Goal: Task Accomplishment & Management: Use online tool/utility

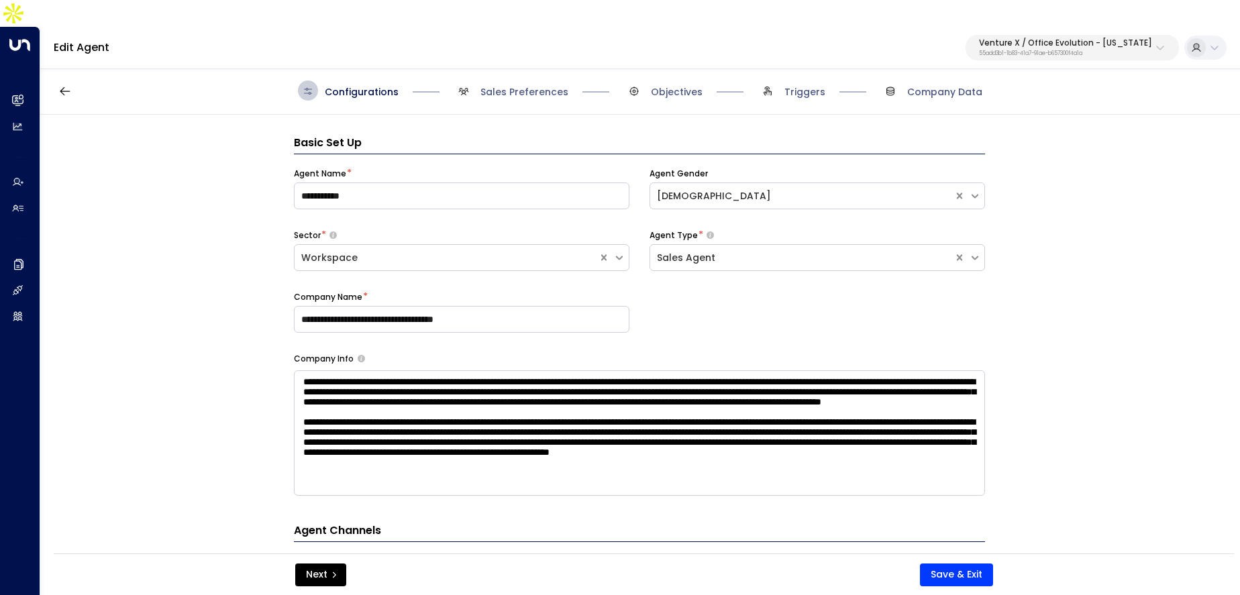
scroll to position [40, 0]
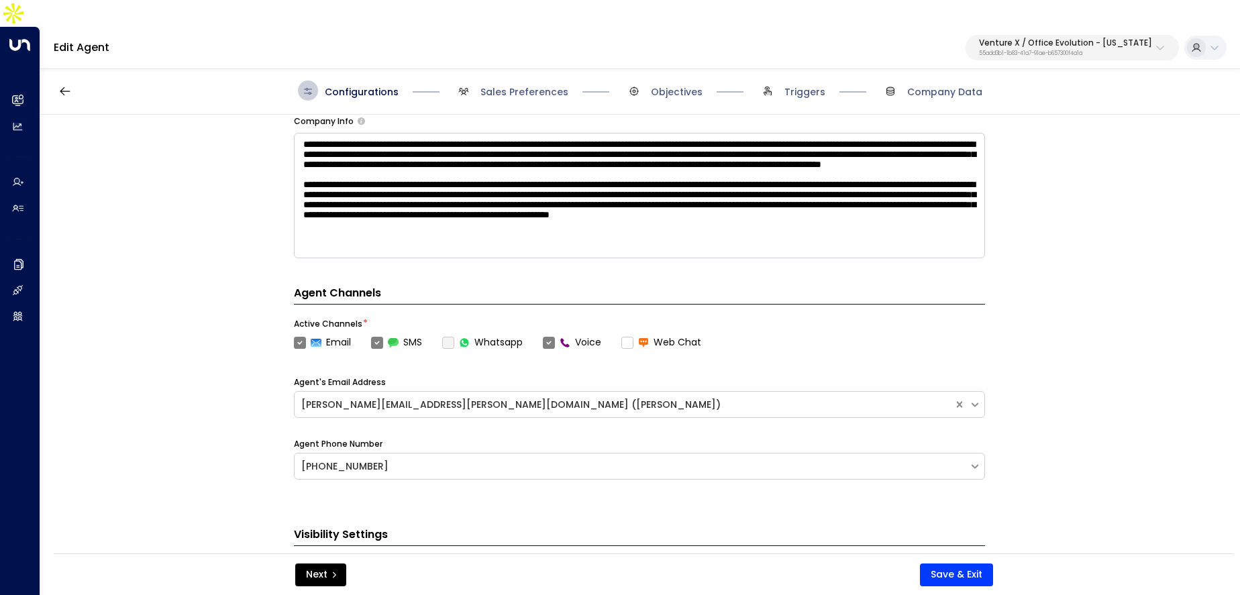
click at [1050, 39] on p "Venture X / Office Evolution - [US_STATE]" at bounding box center [1065, 43] width 173 height 8
type input "*******"
click at [1012, 101] on div "Havenpark ID: 413dacf9-5485-402c-a519-14108c614857" at bounding box center [1085, 107] width 184 height 28
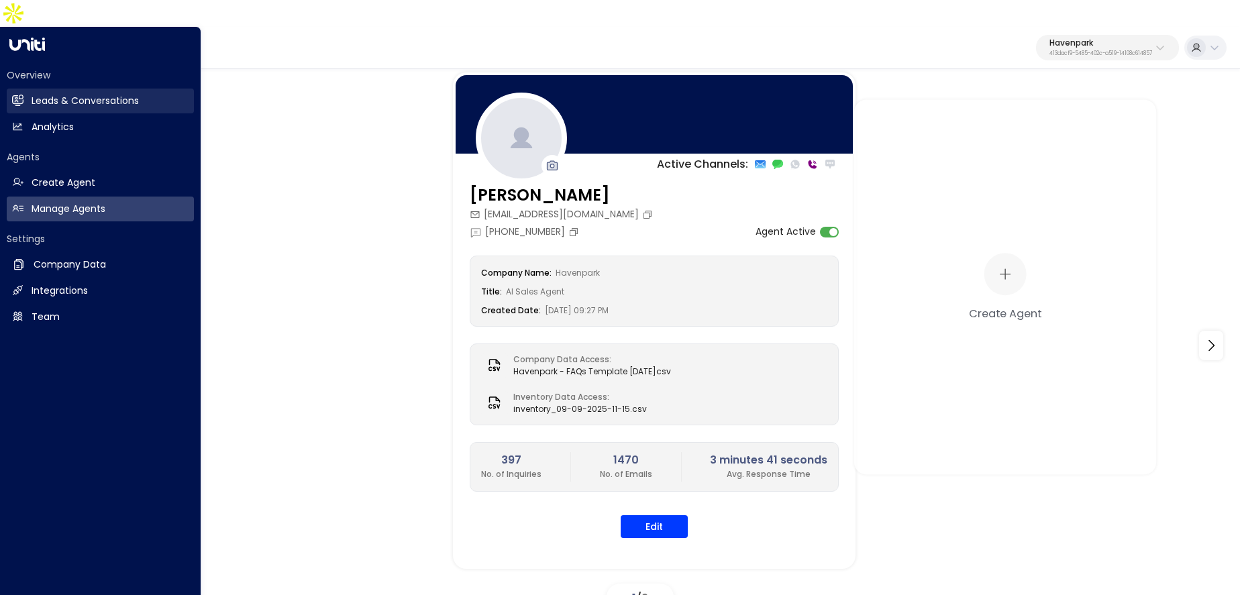
click at [40, 94] on h2 "Leads & Conversations" at bounding box center [85, 101] width 107 height 14
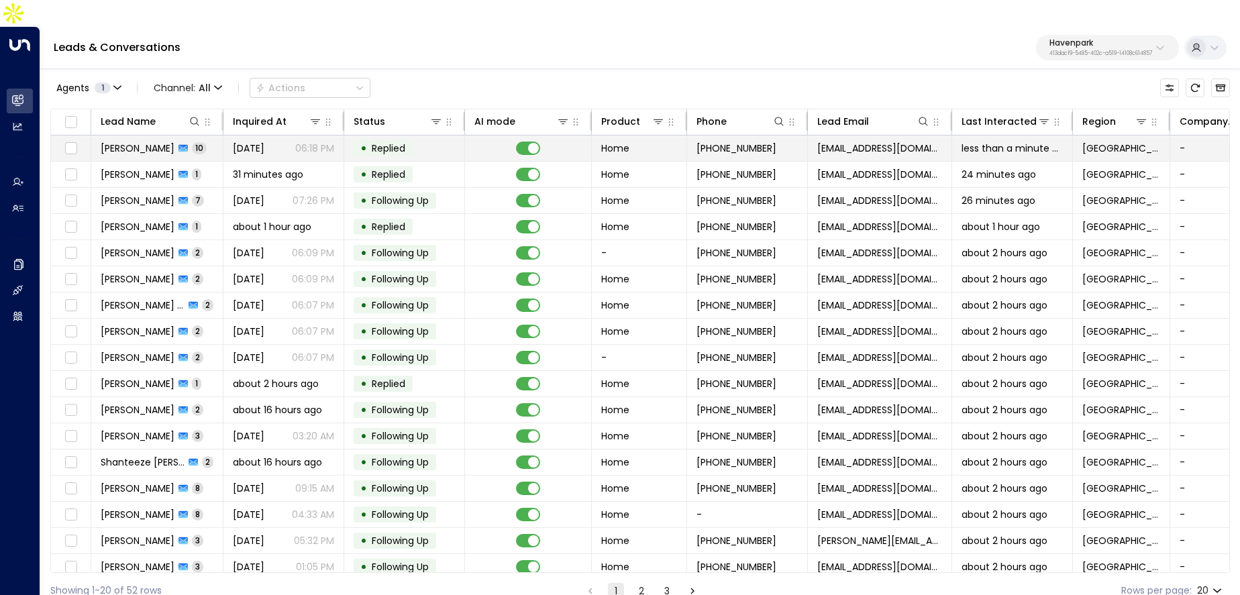
click at [187, 136] on td "Mildred Oliva 10" at bounding box center [157, 148] width 132 height 25
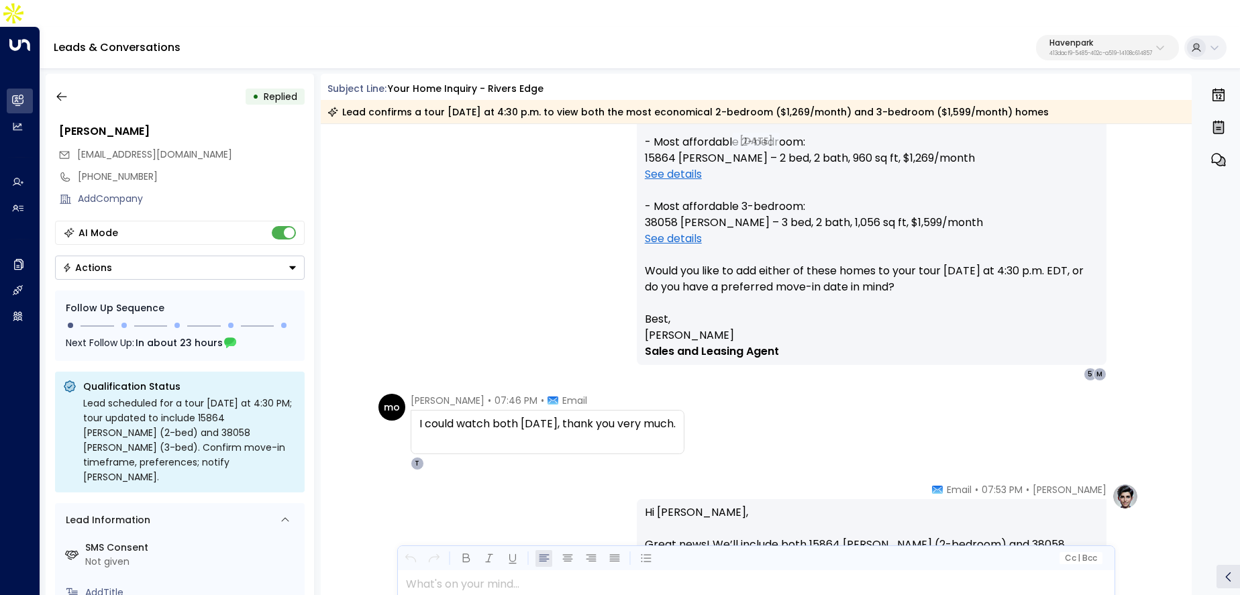
scroll to position [2740, 0]
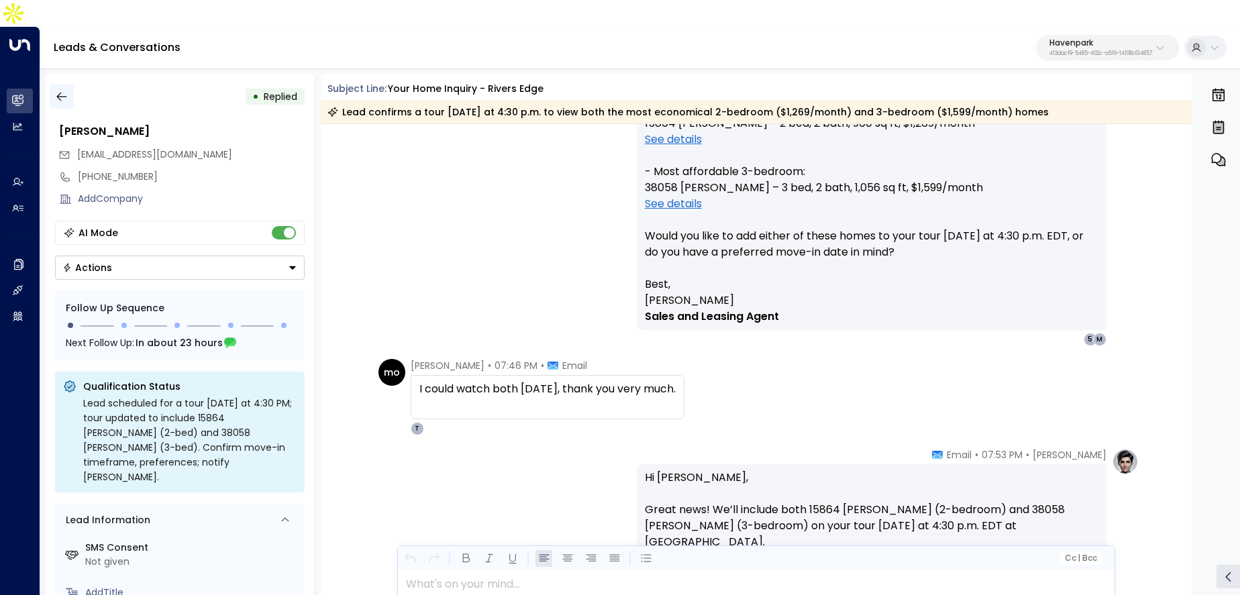
click at [52, 85] on button "button" at bounding box center [62, 97] width 24 height 24
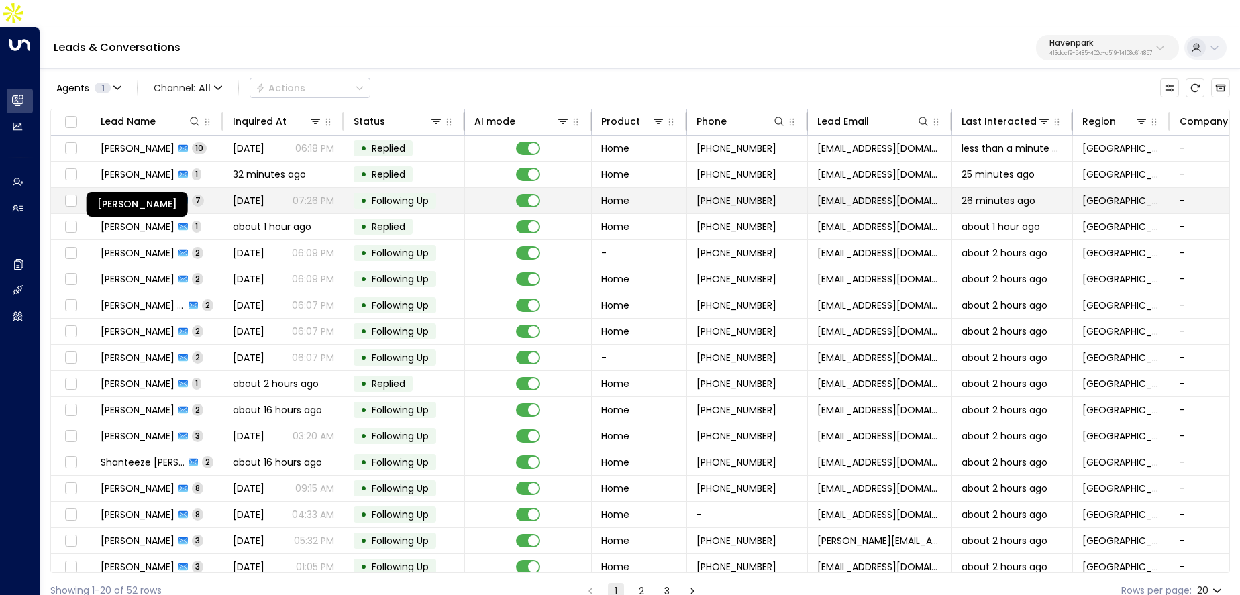
click at [166, 194] on span "William H plummer" at bounding box center [138, 200] width 74 height 13
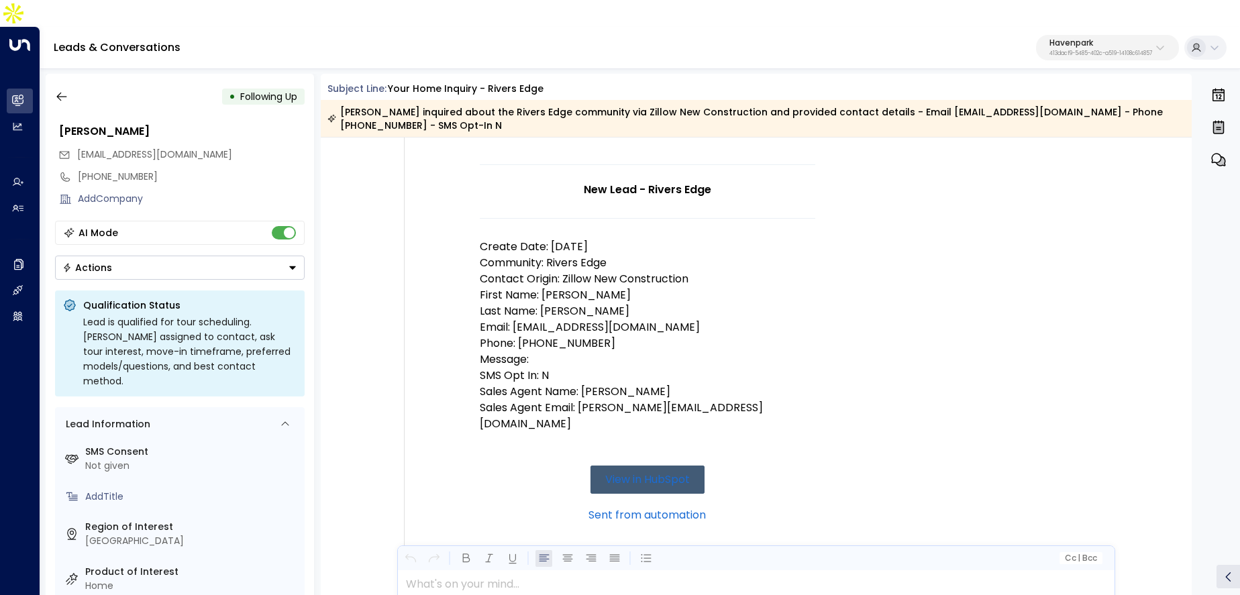
scroll to position [62, 0]
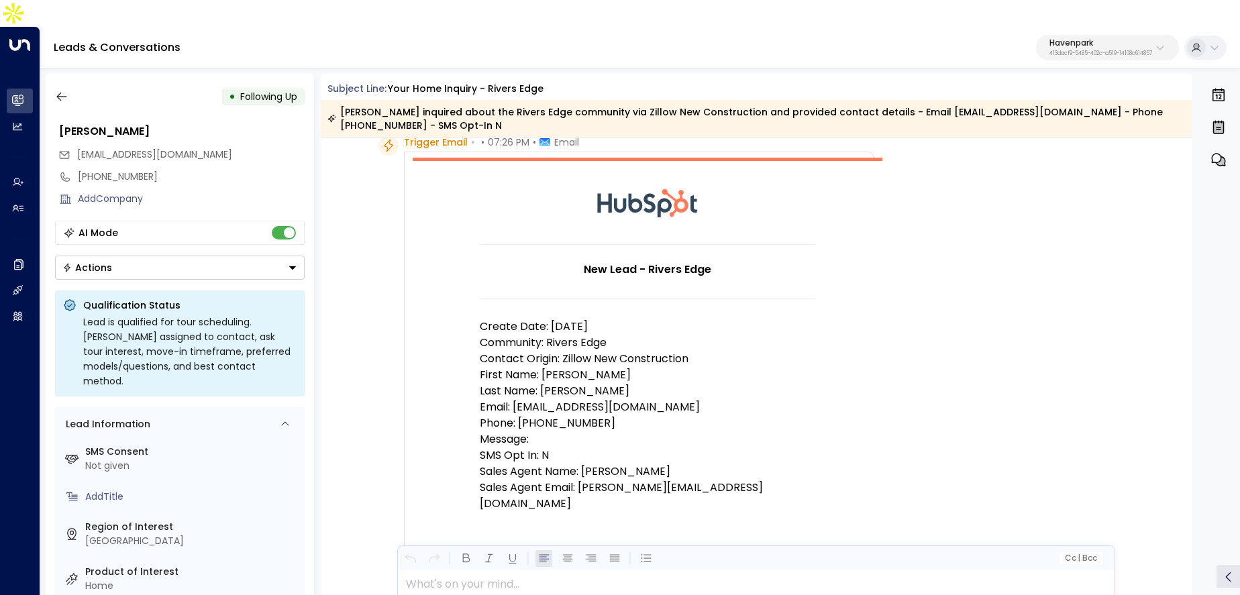
click at [48, 74] on div "• Following Up William H plummer wplummer2022@gmail.com +12707846896 Add Compan…" at bounding box center [180, 348] width 268 height 548
click at [73, 85] on div "• Following Up" at bounding box center [180, 97] width 250 height 24
click at [56, 90] on icon "button" at bounding box center [61, 96] width 13 height 13
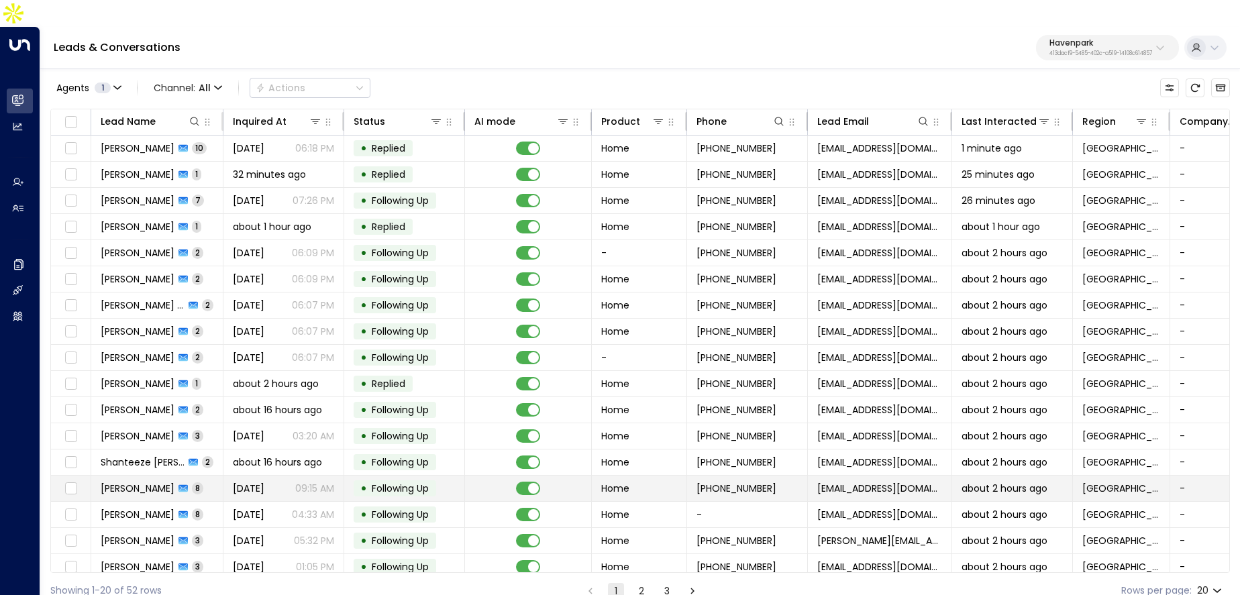
click at [192, 482] on span "8" at bounding box center [197, 487] width 11 height 11
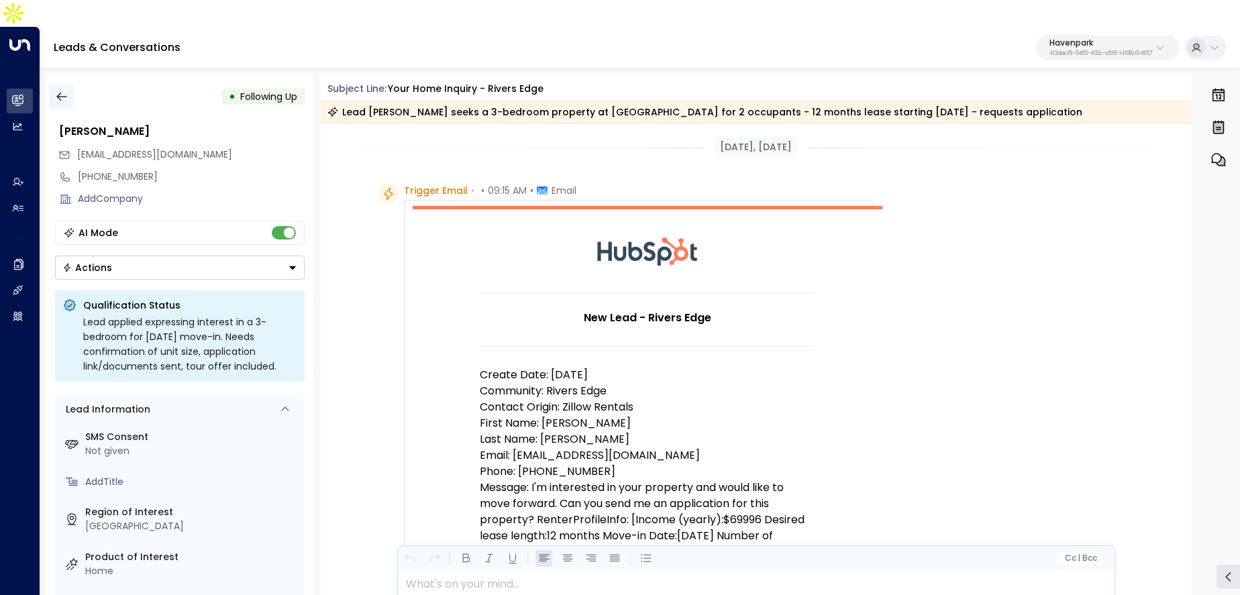
click at [61, 85] on button "button" at bounding box center [62, 97] width 24 height 24
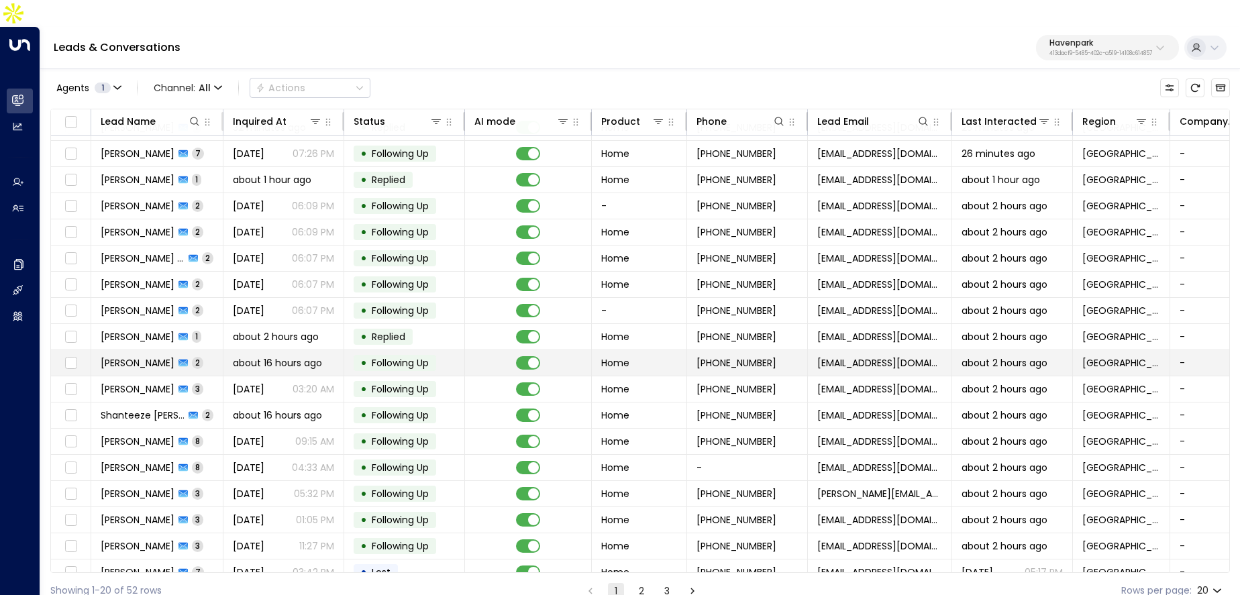
scroll to position [85, 0]
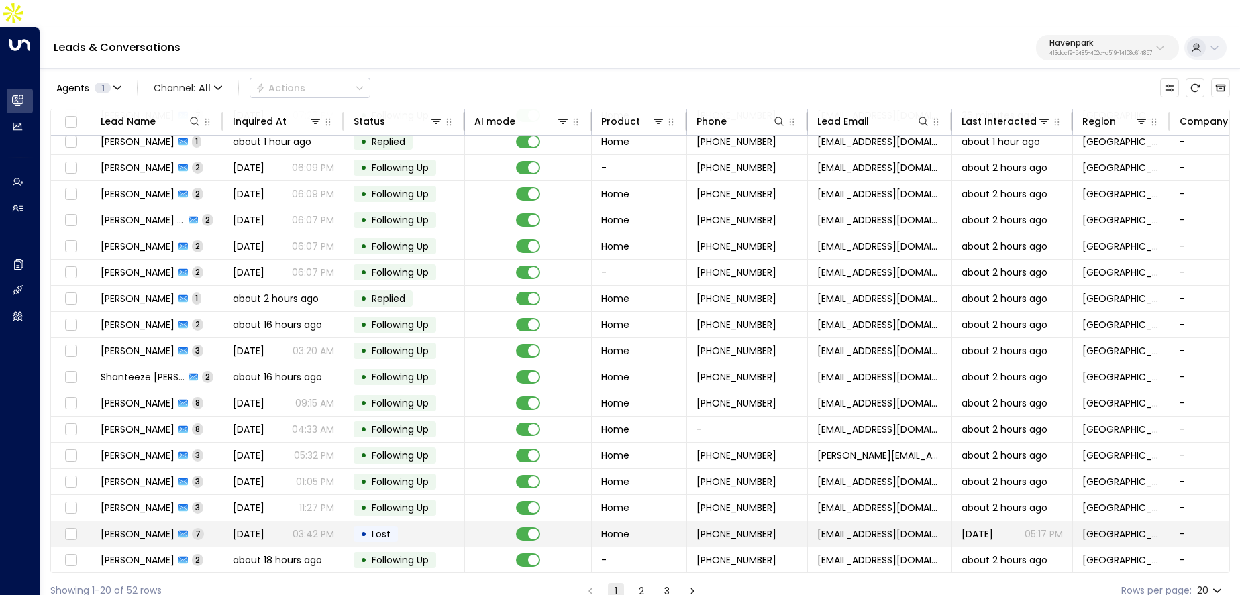
click at [169, 521] on td "Perrycheryl Klemanski 7" at bounding box center [157, 533] width 132 height 25
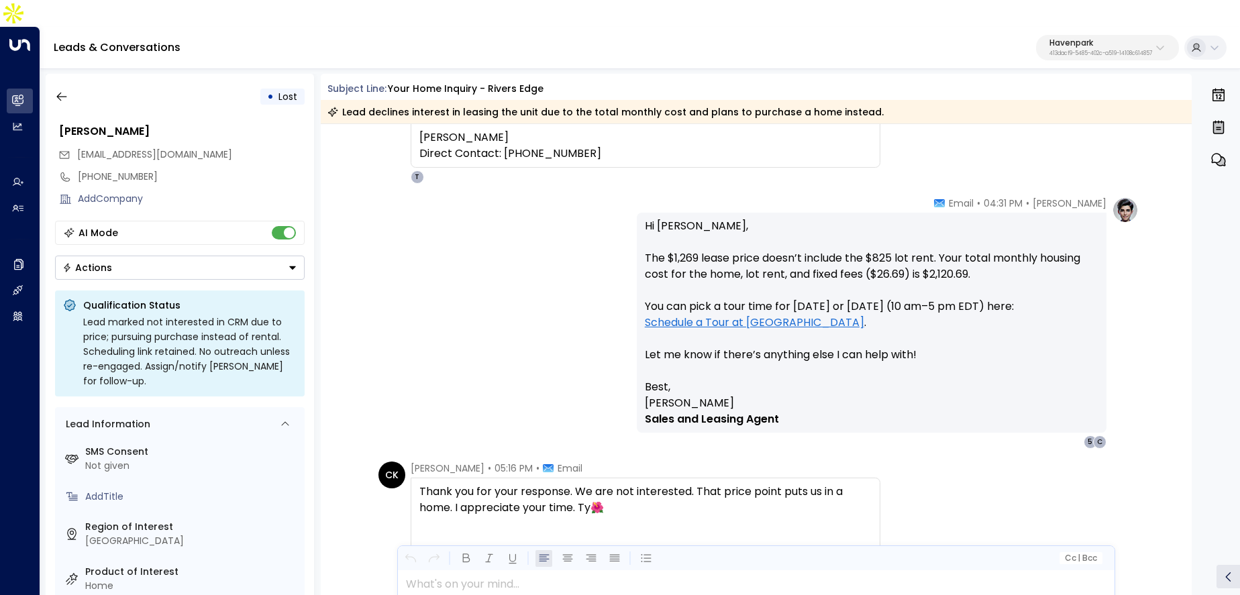
scroll to position [2388, 0]
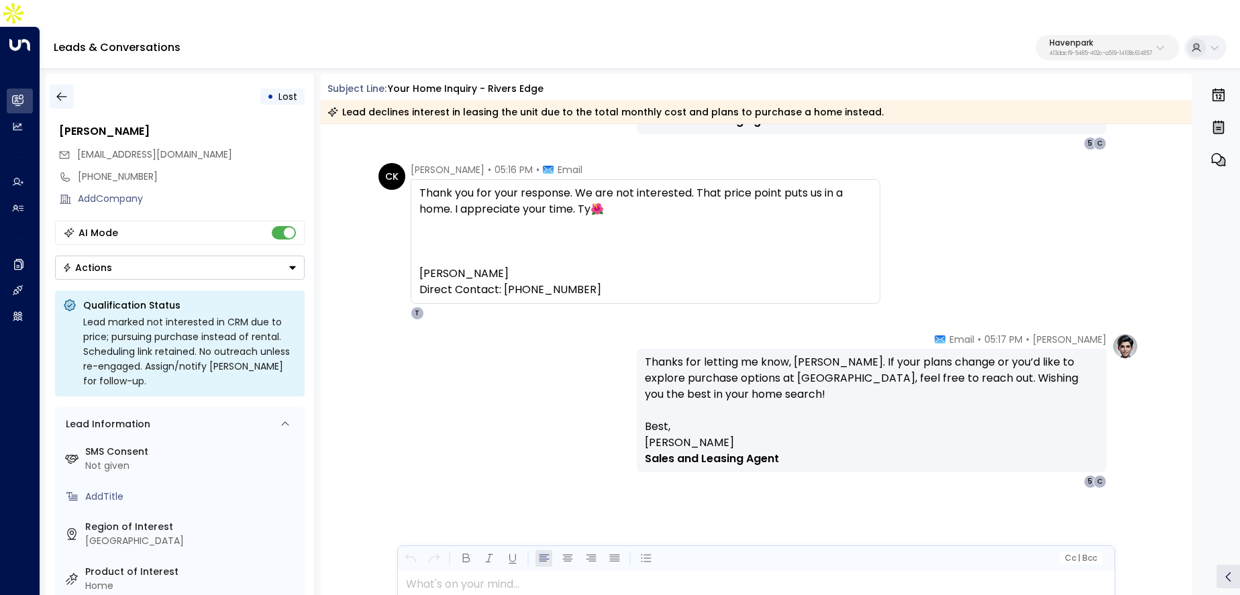
click at [54, 85] on button "button" at bounding box center [62, 97] width 24 height 24
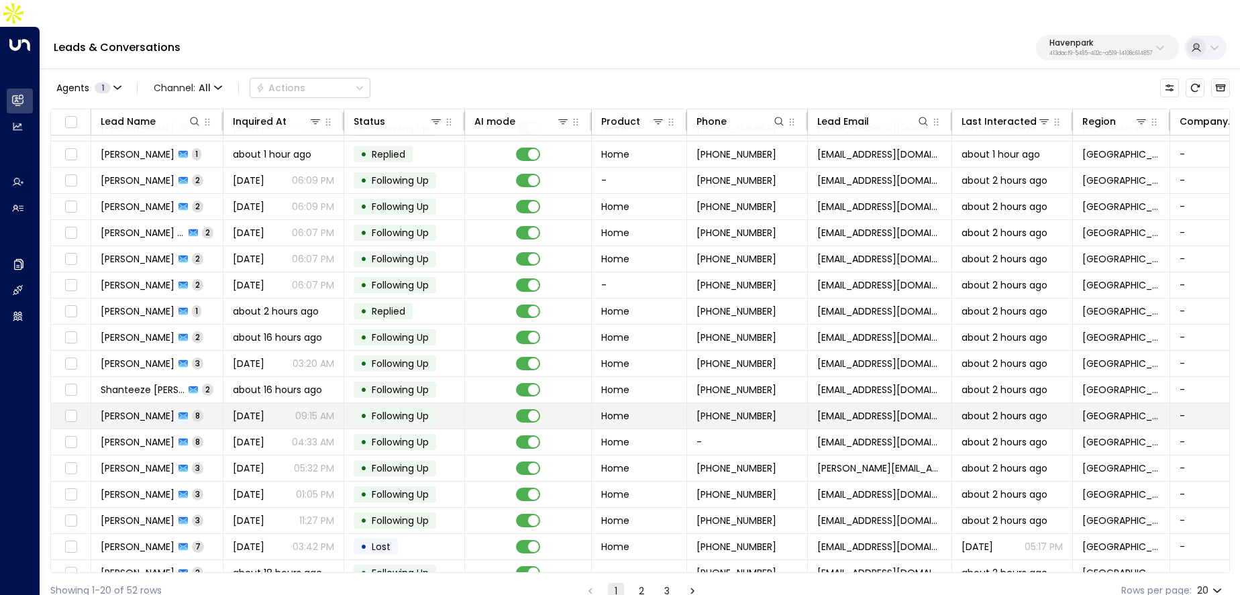
scroll to position [85, 0]
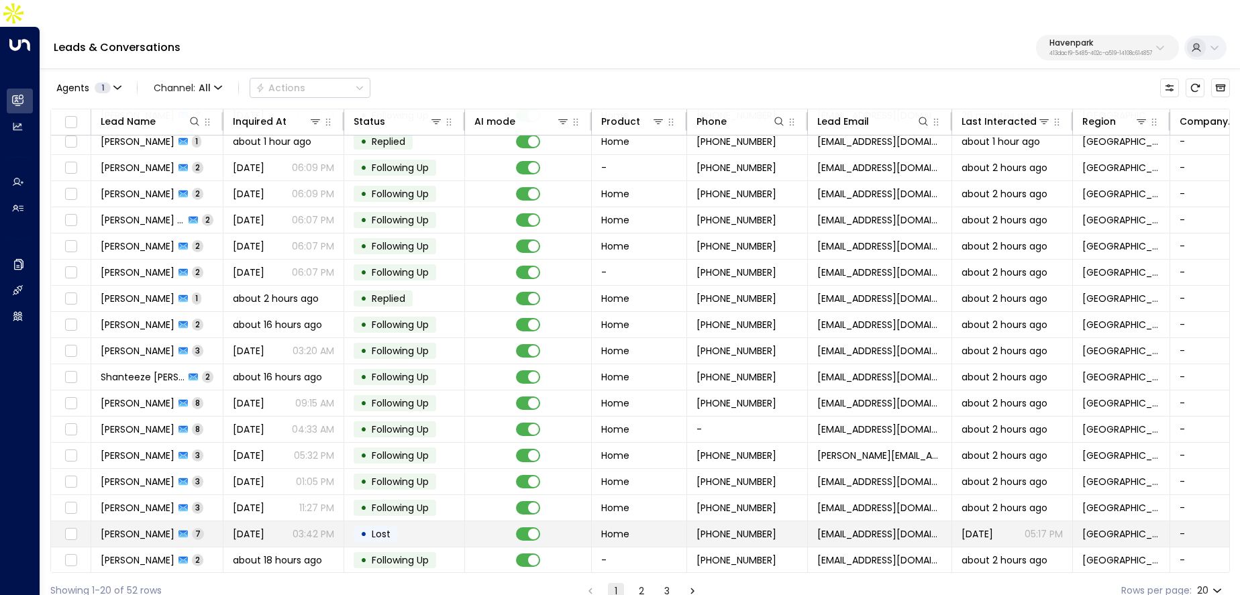
click at [258, 527] on span "[DATE]" at bounding box center [249, 533] width 32 height 13
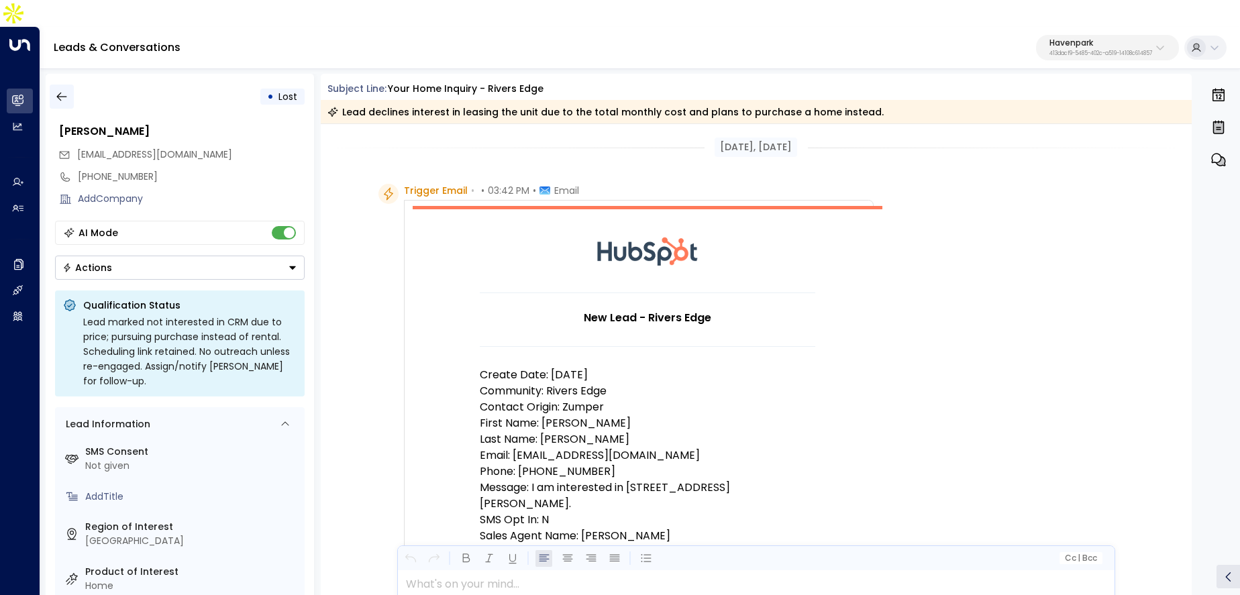
click at [66, 90] on icon "button" at bounding box center [61, 96] width 13 height 13
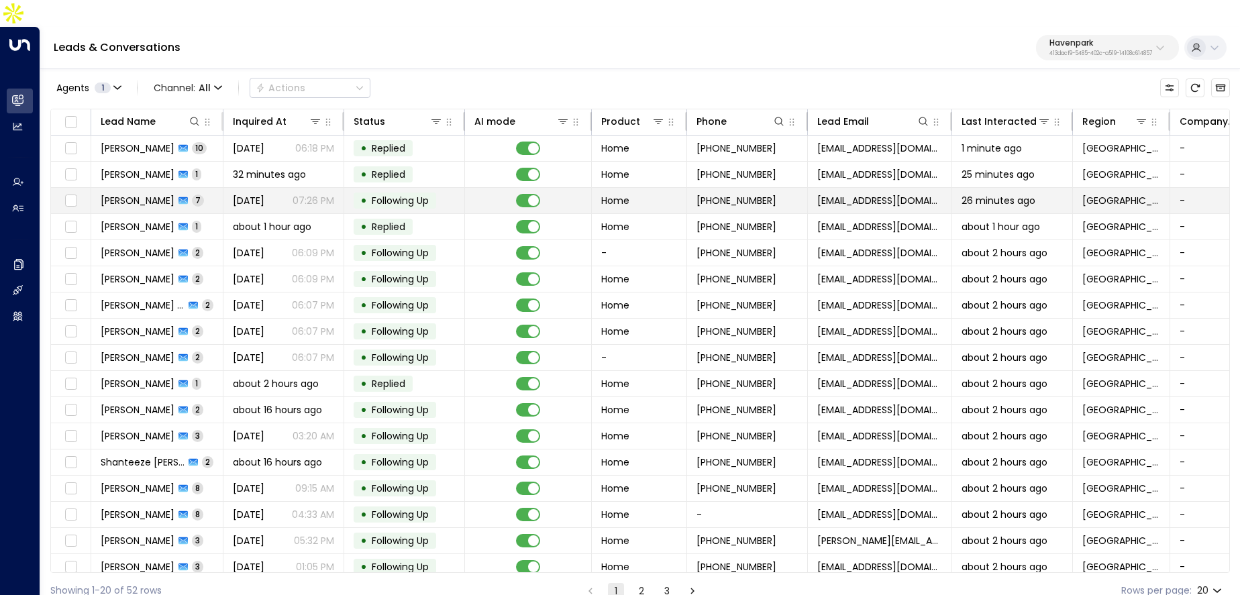
click at [201, 194] on div "William H plummer 7" at bounding box center [152, 200] width 103 height 13
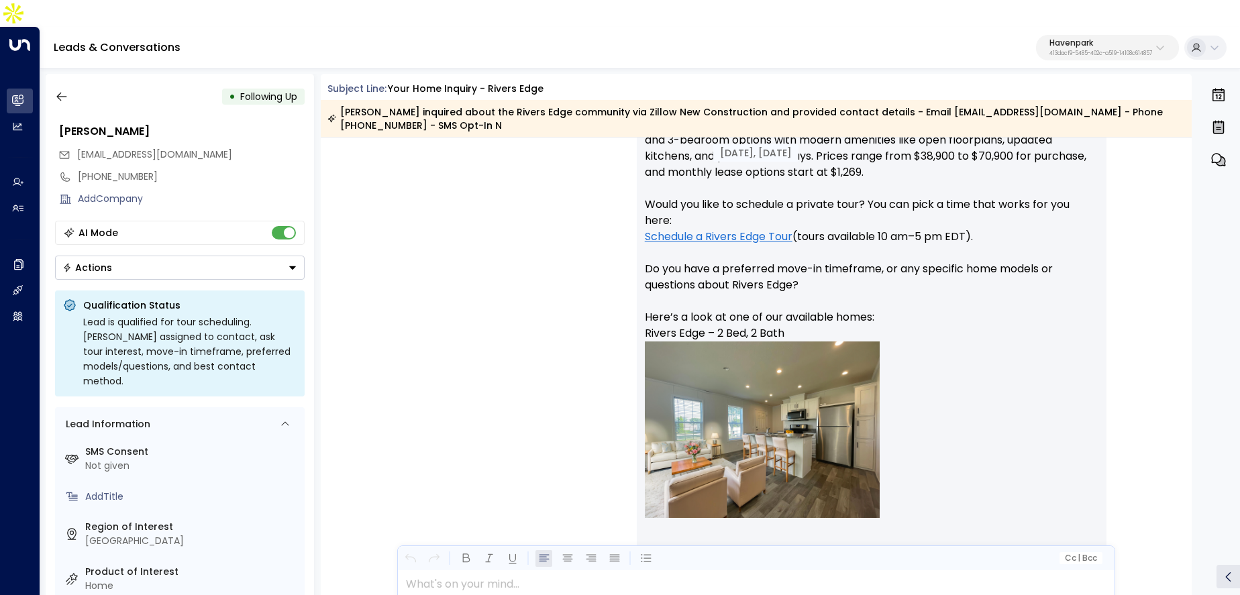
scroll to position [598, 0]
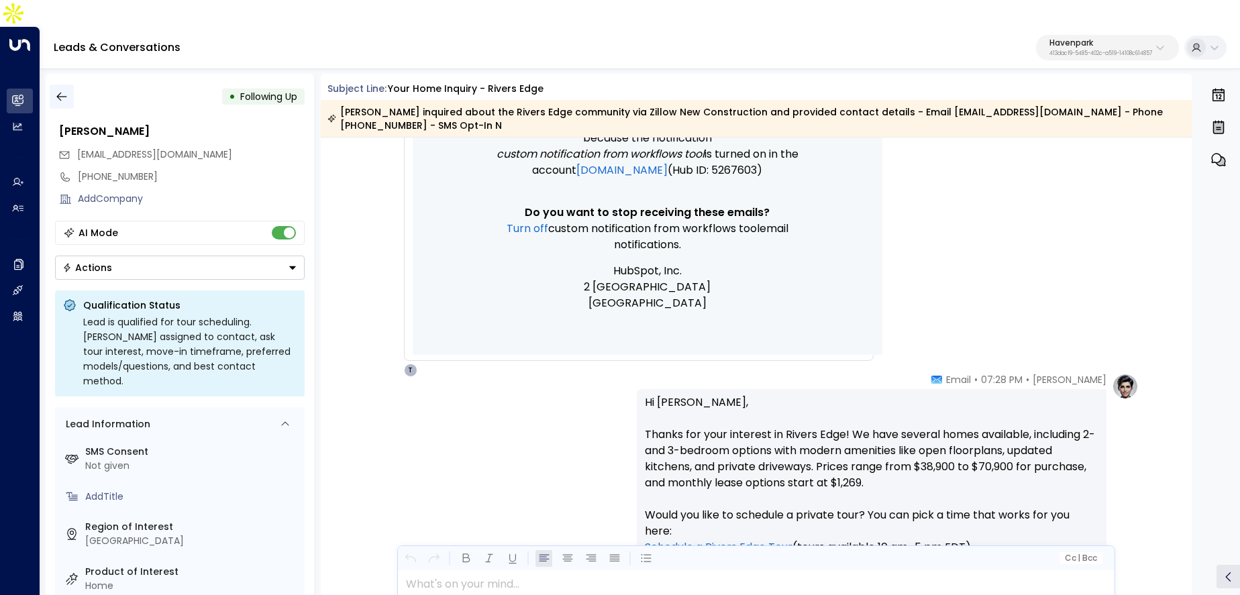
click at [66, 90] on icon "button" at bounding box center [61, 96] width 13 height 13
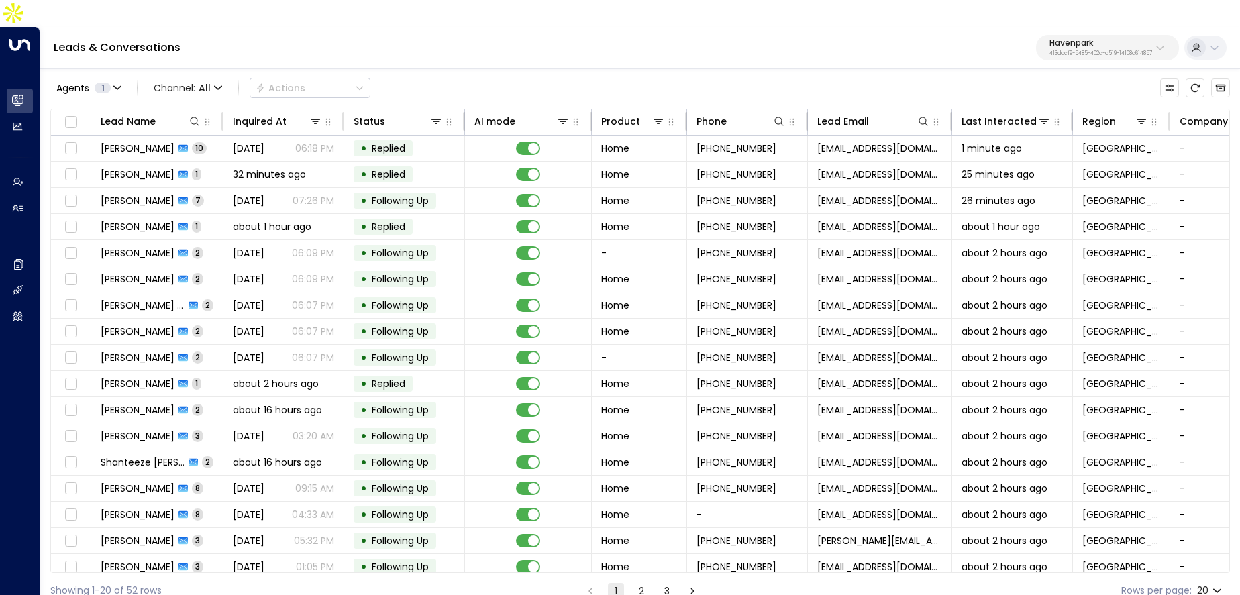
click at [643, 583] on button "2" at bounding box center [641, 591] width 16 height 16
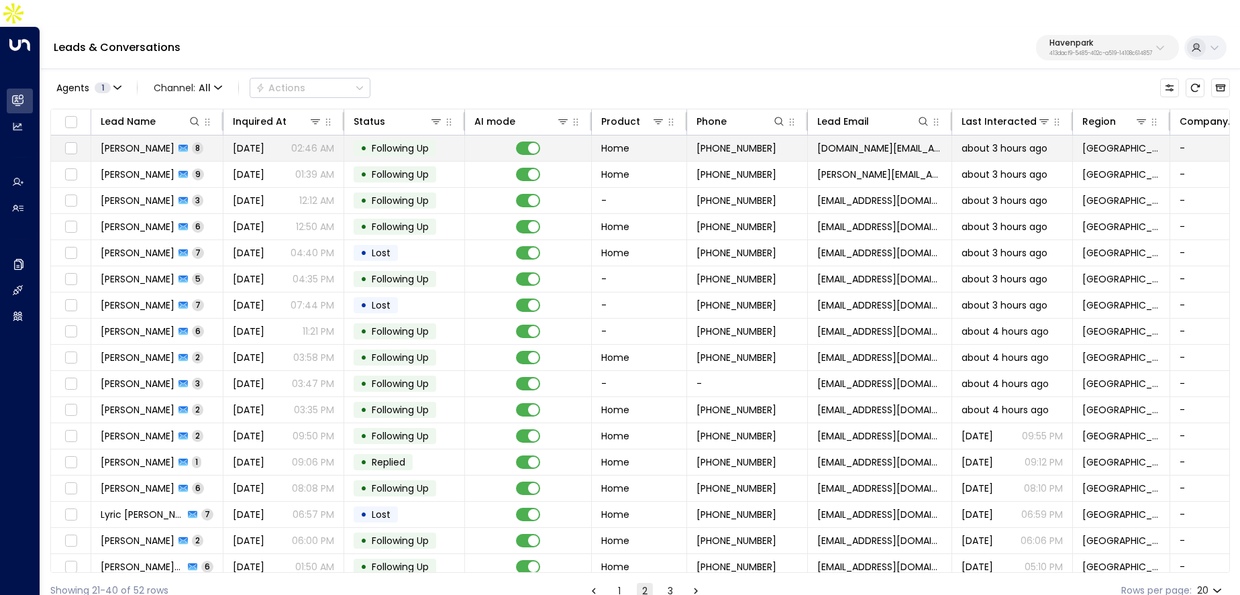
click at [188, 136] on td "Tracy Lucas 8" at bounding box center [157, 148] width 132 height 25
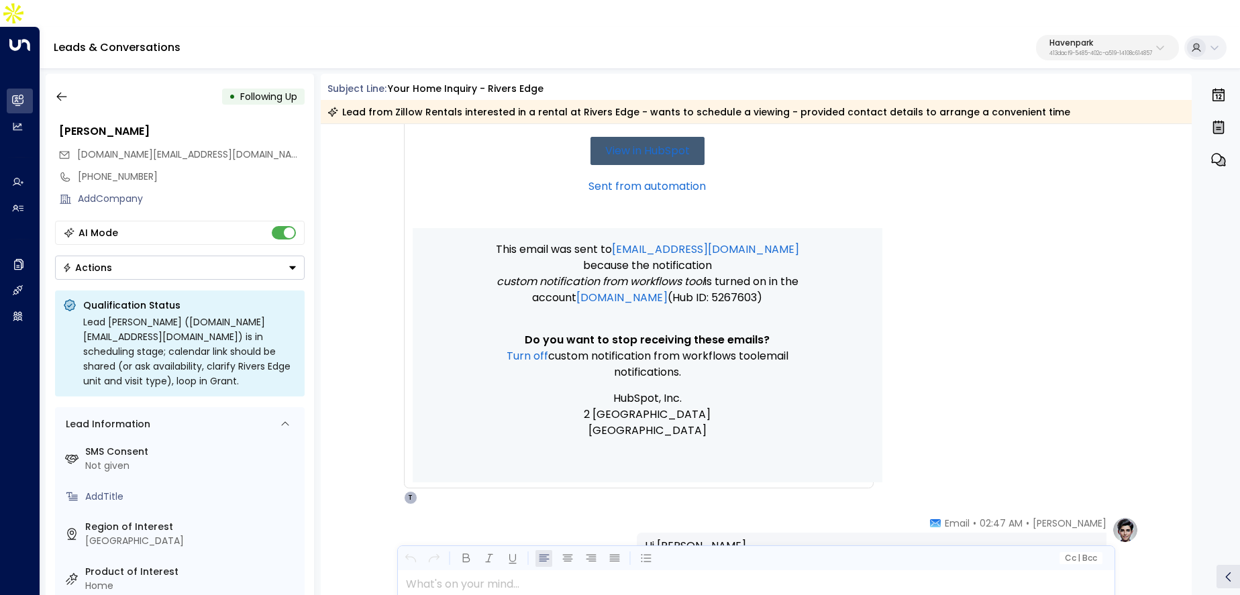
scroll to position [213, 0]
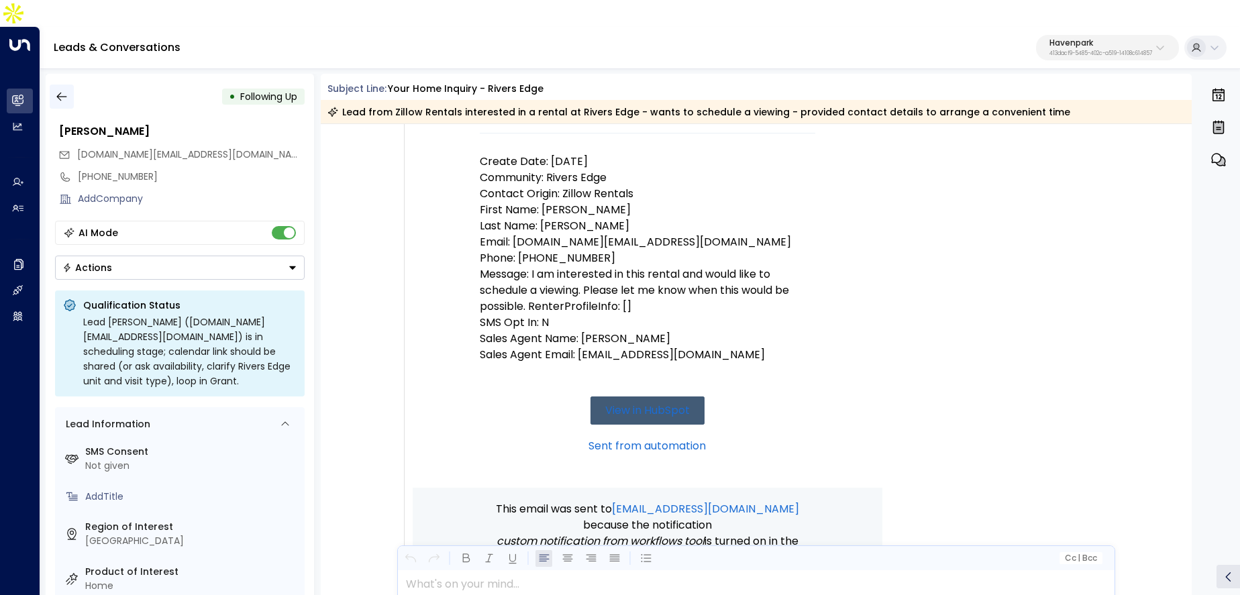
click at [70, 85] on button "button" at bounding box center [62, 97] width 24 height 24
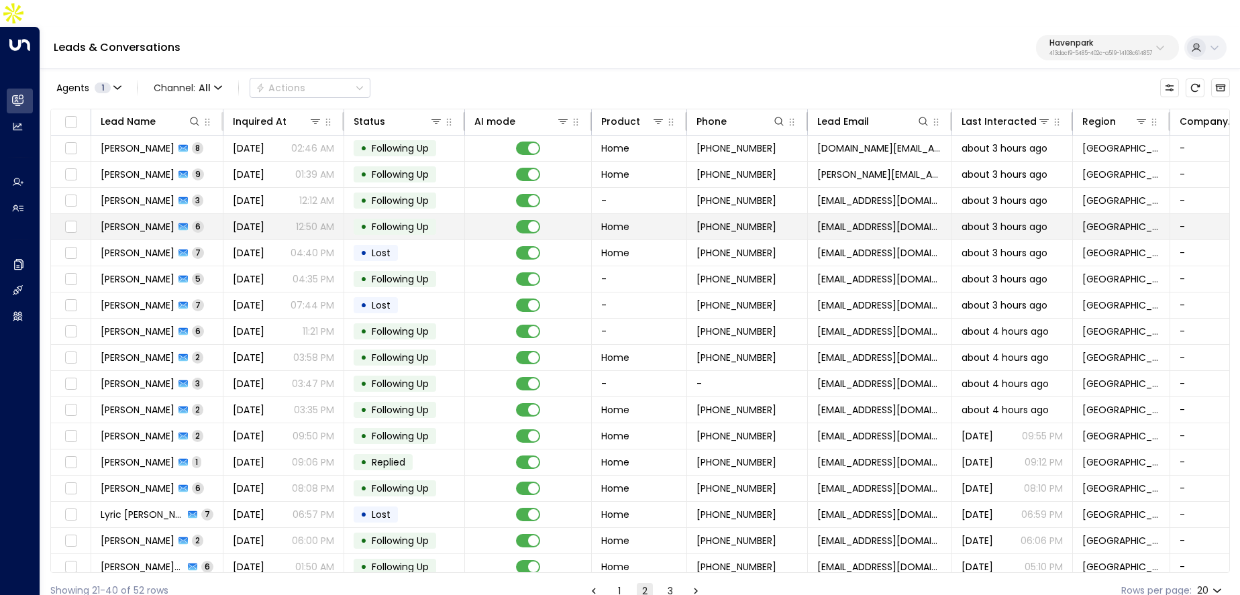
click at [198, 221] on span "6" at bounding box center [198, 226] width 12 height 11
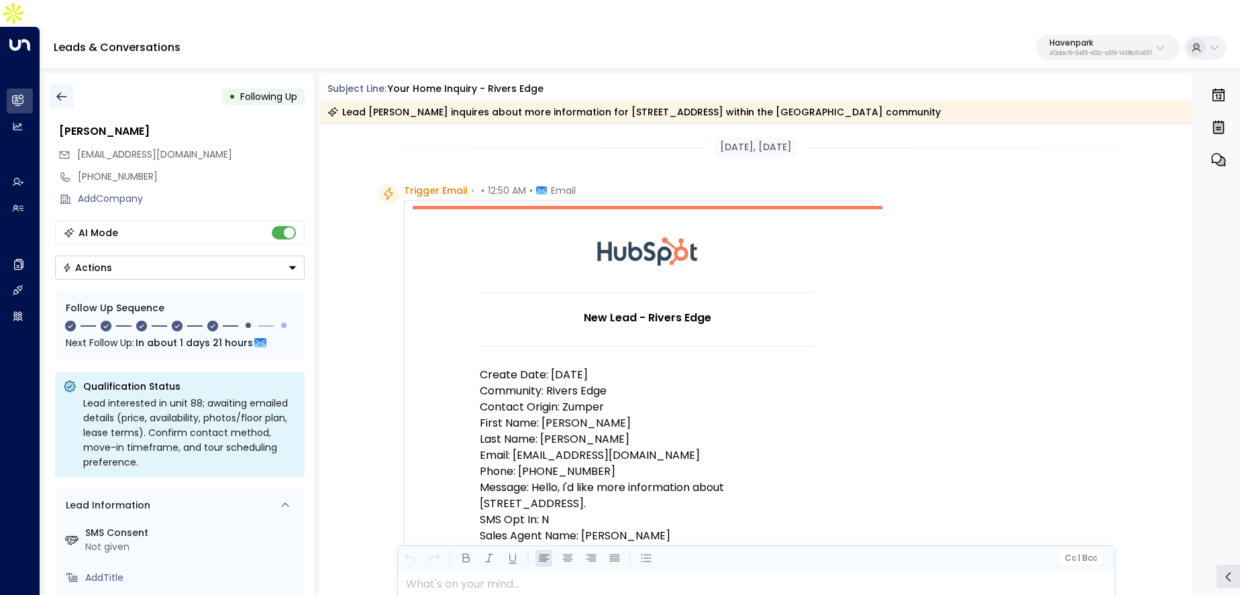
click at [58, 93] on icon "button" at bounding box center [61, 97] width 10 height 9
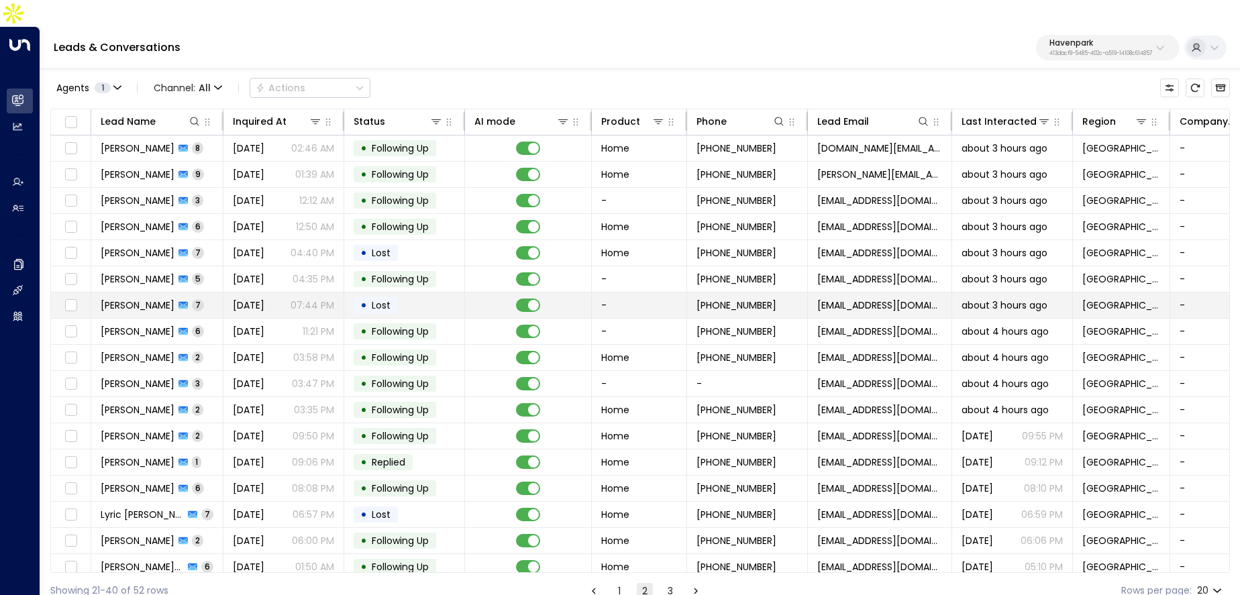
click at [201, 293] on td "Nadeaja Hogan 7" at bounding box center [157, 305] width 132 height 25
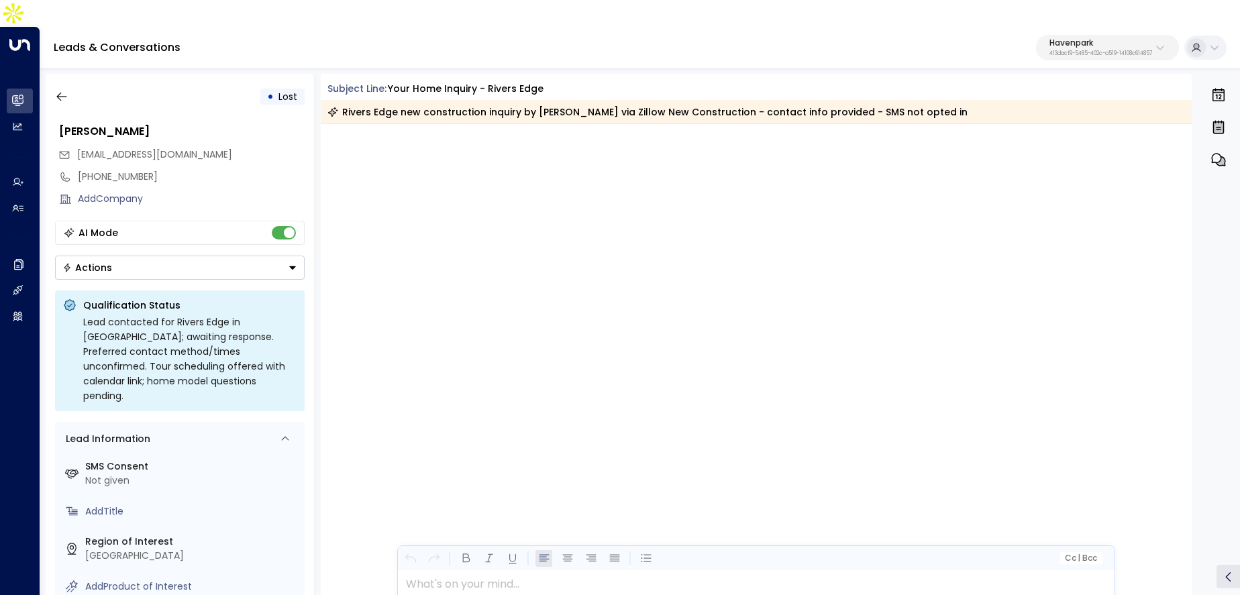
scroll to position [3792, 0]
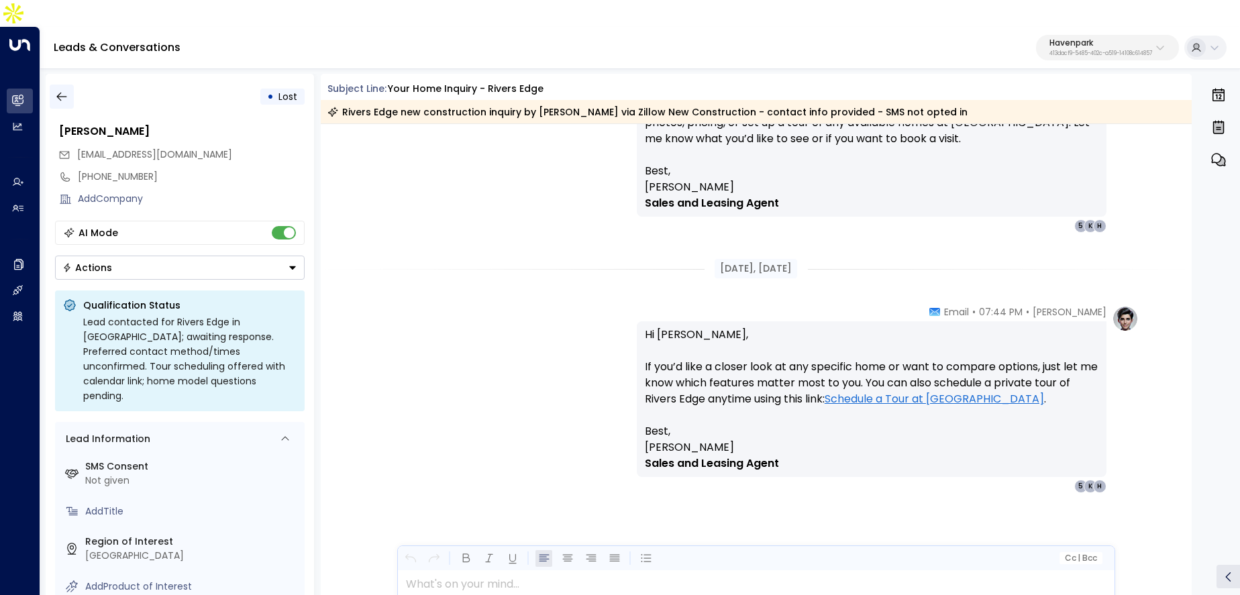
click at [60, 90] on icon "button" at bounding box center [61, 96] width 13 height 13
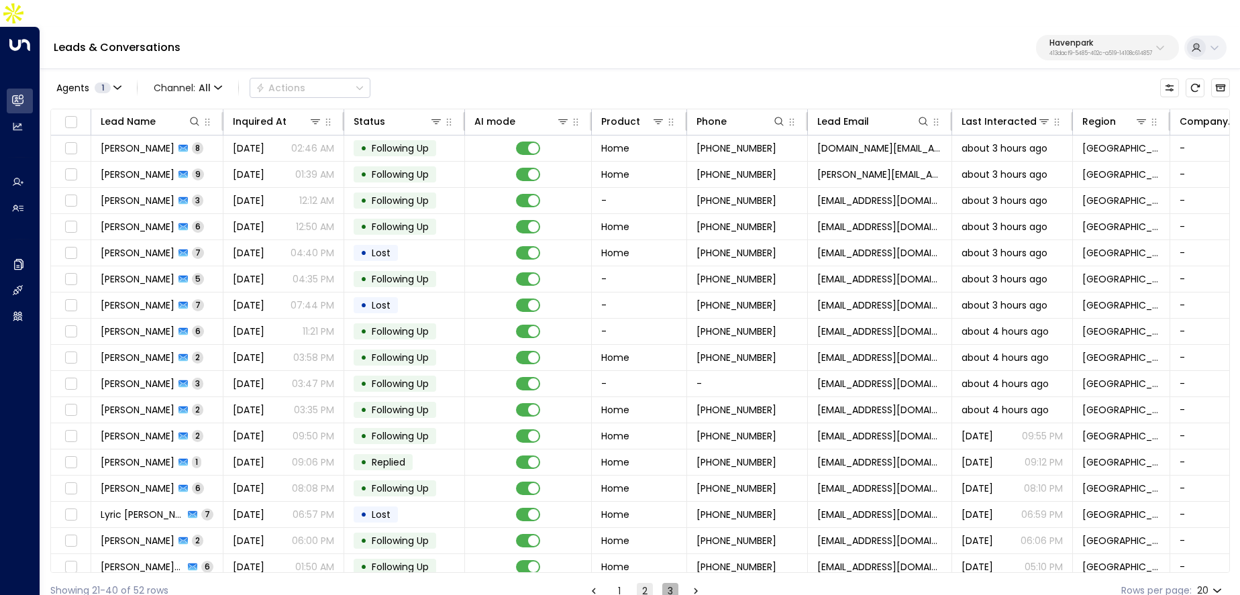
click at [674, 583] on button "3" at bounding box center [670, 591] width 16 height 16
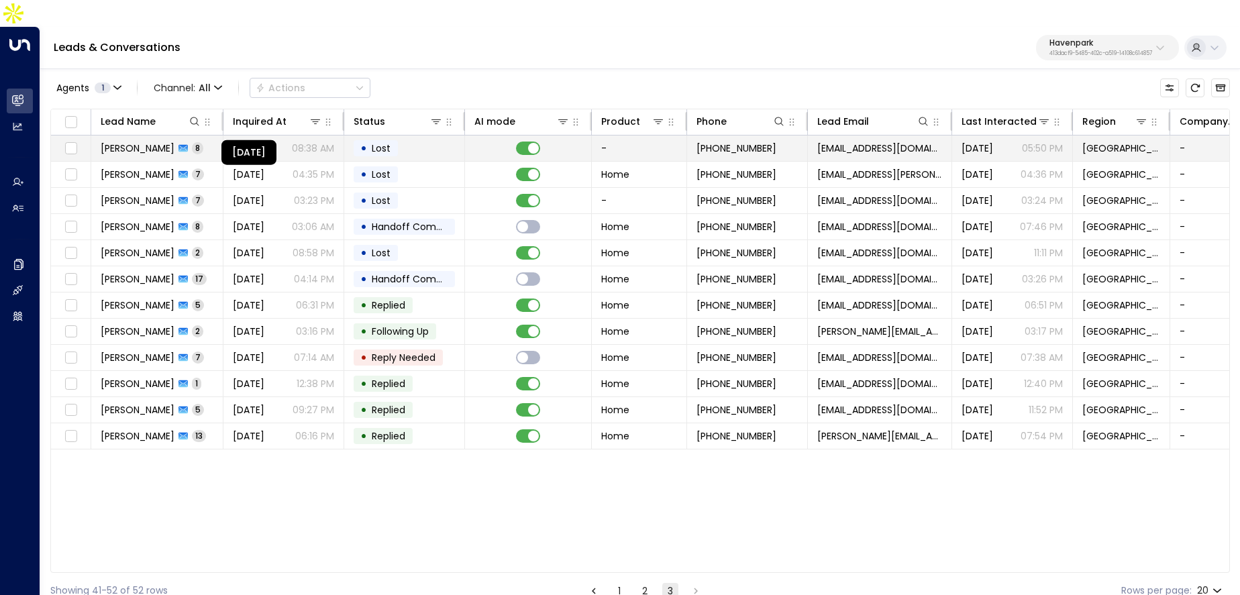
click at [264, 142] on span "[DATE]" at bounding box center [249, 148] width 32 height 13
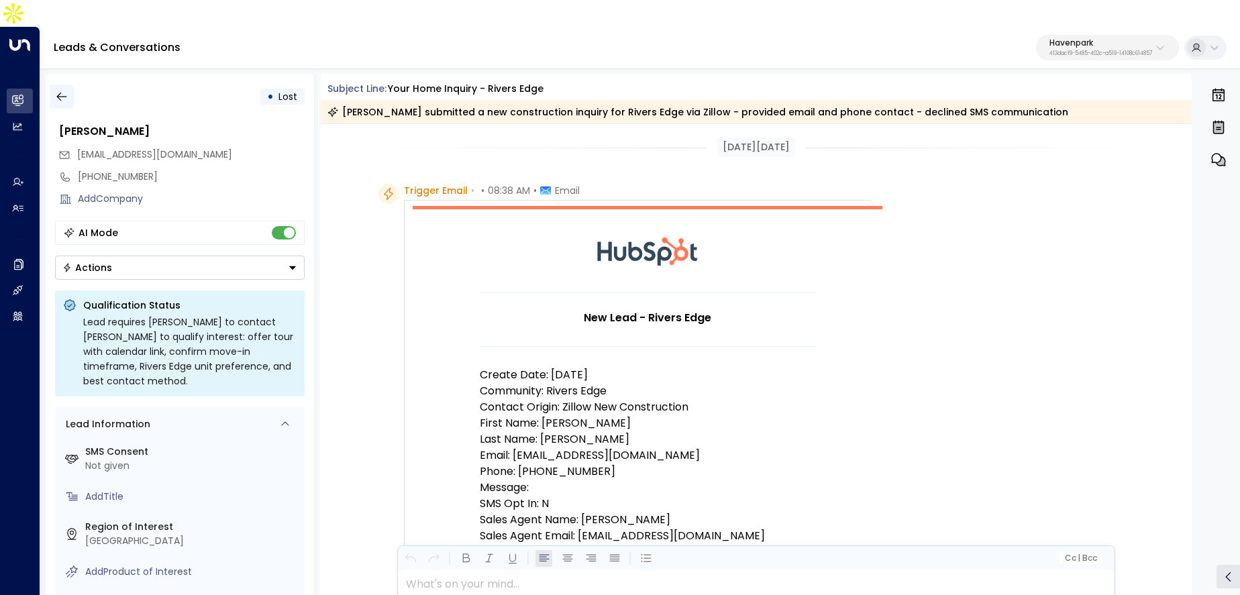
click at [55, 90] on icon "button" at bounding box center [61, 96] width 13 height 13
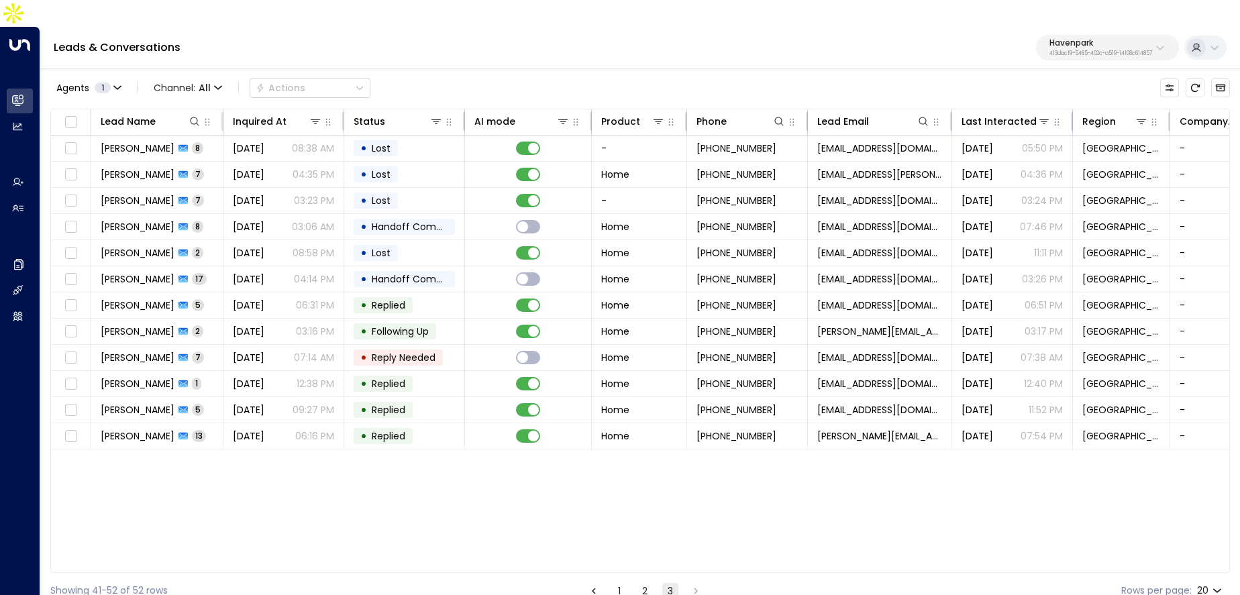
click at [621, 583] on button "1" at bounding box center [619, 591] width 16 height 16
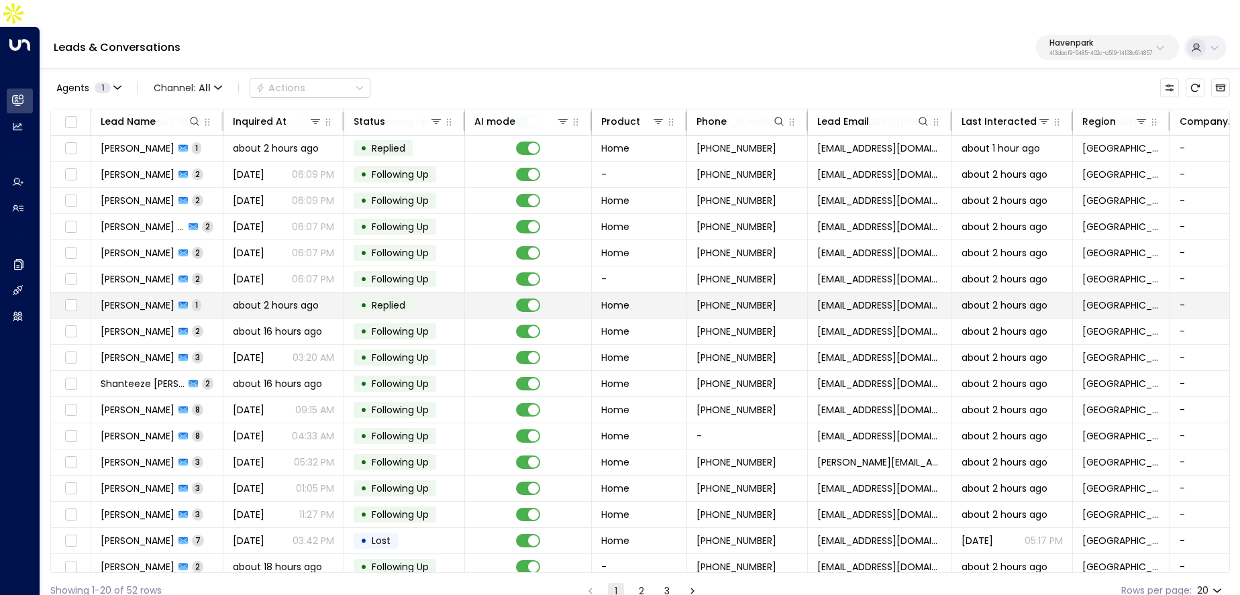
scroll to position [85, 0]
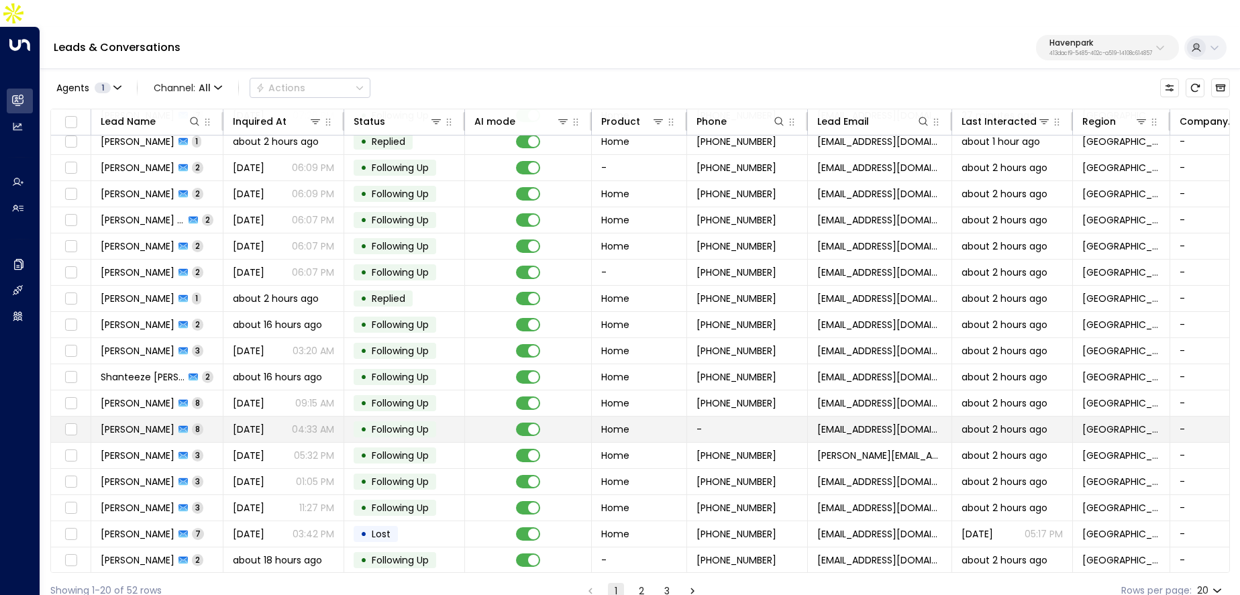
click at [264, 423] on span "[DATE]" at bounding box center [249, 429] width 32 height 13
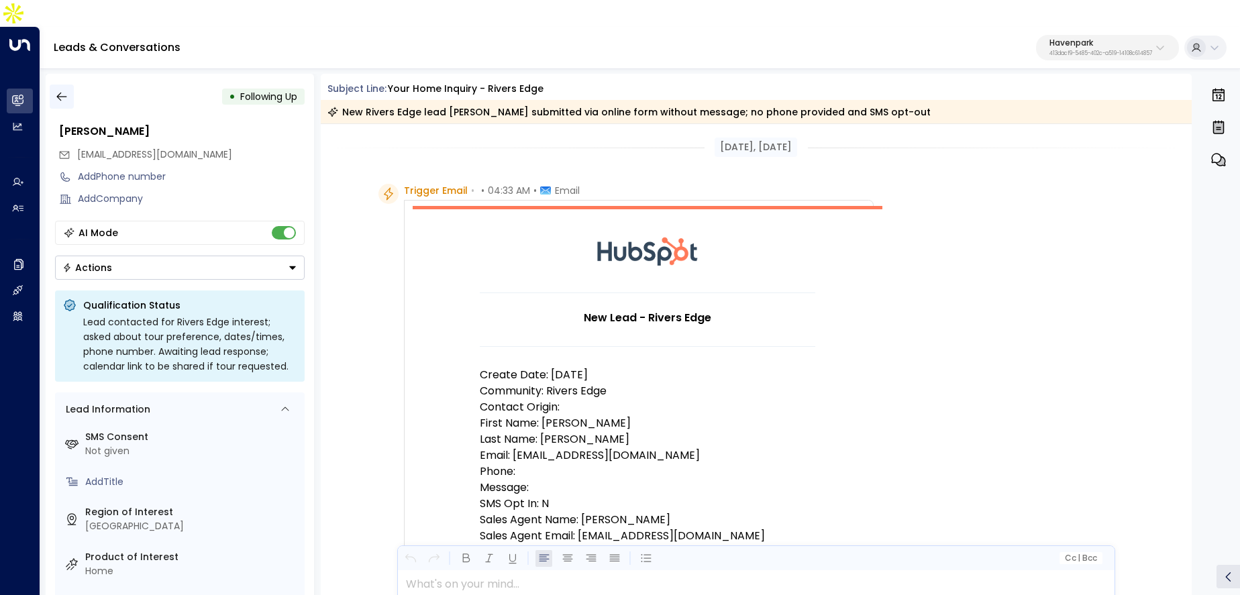
click at [54, 85] on button "button" at bounding box center [62, 97] width 24 height 24
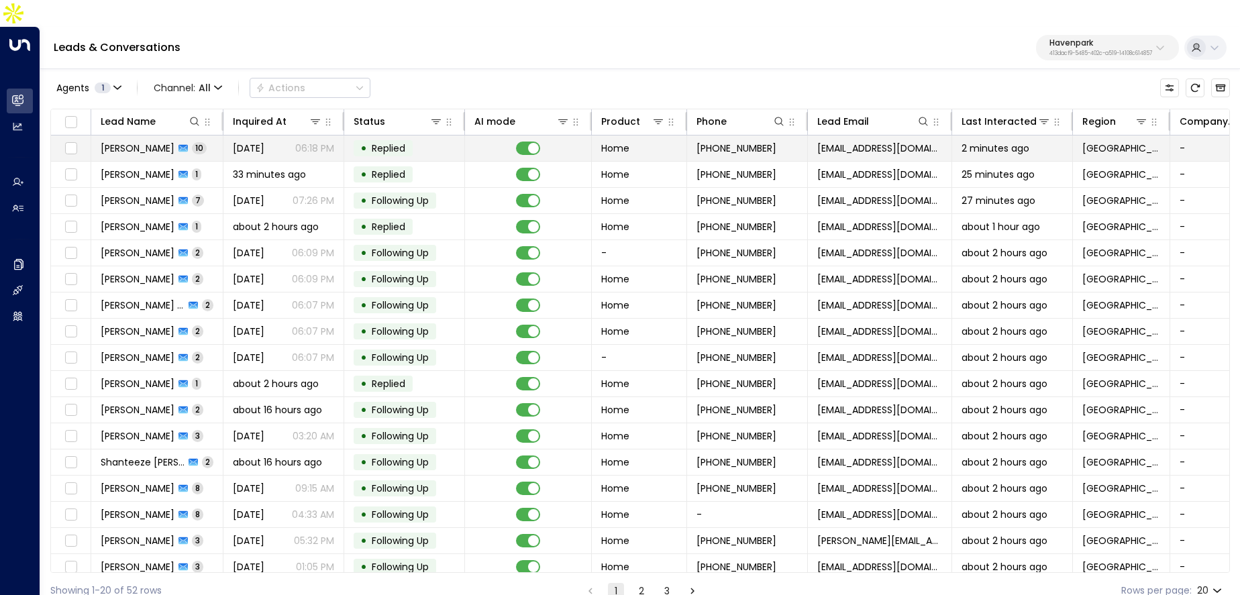
click at [162, 142] on div "Mildred Oliva 10" at bounding box center [154, 148] width 106 height 13
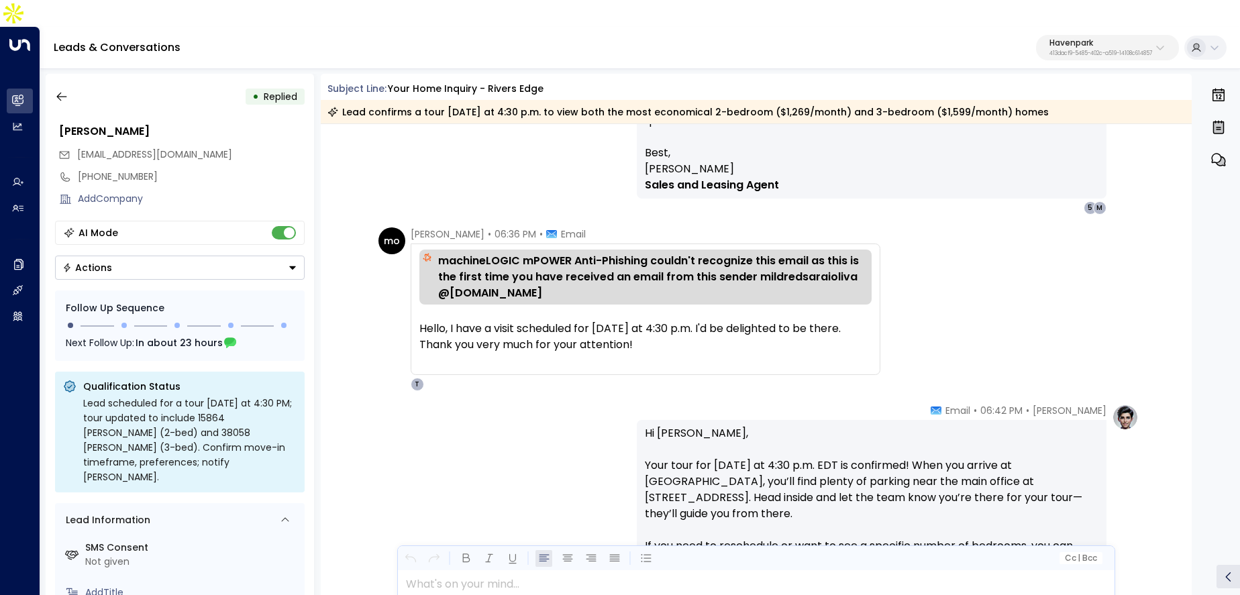
scroll to position [1618, 0]
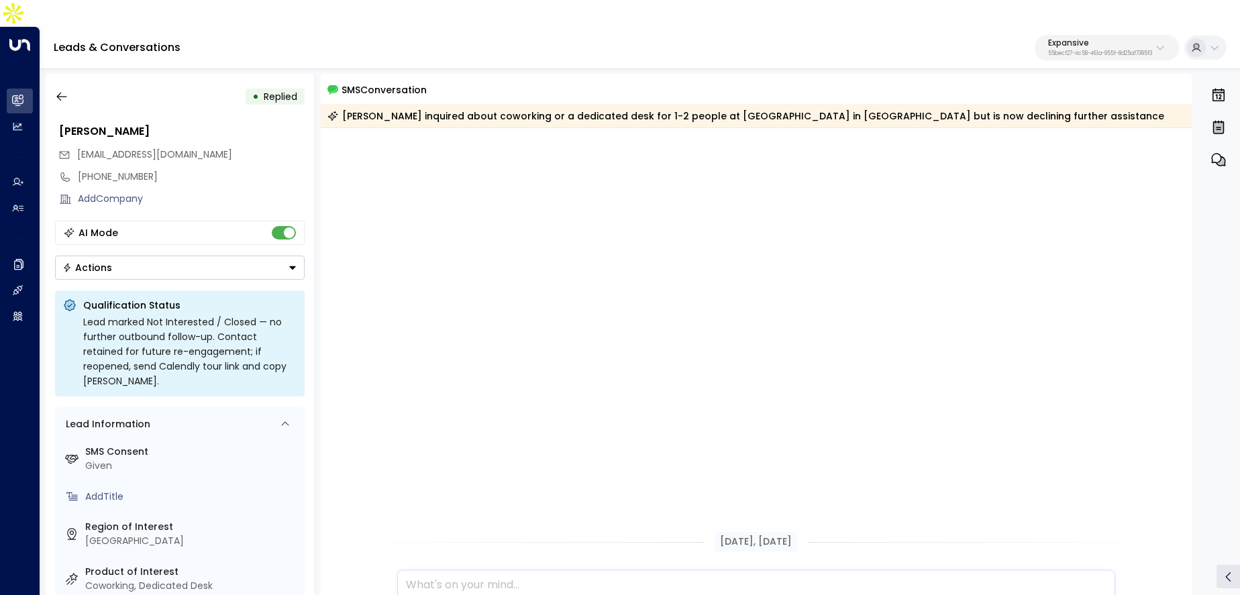
scroll to position [518, 0]
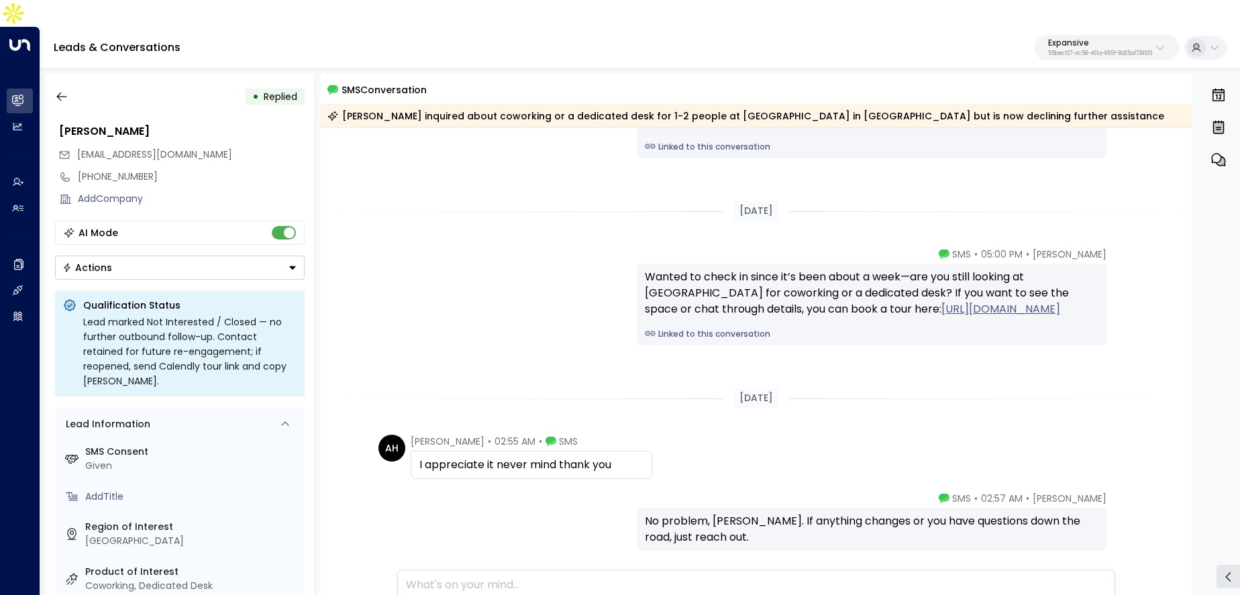
click at [1125, 35] on button "Expansive 55becf27-4c58-461a-955f-8d25af7395f3" at bounding box center [1107, 47] width 144 height 25
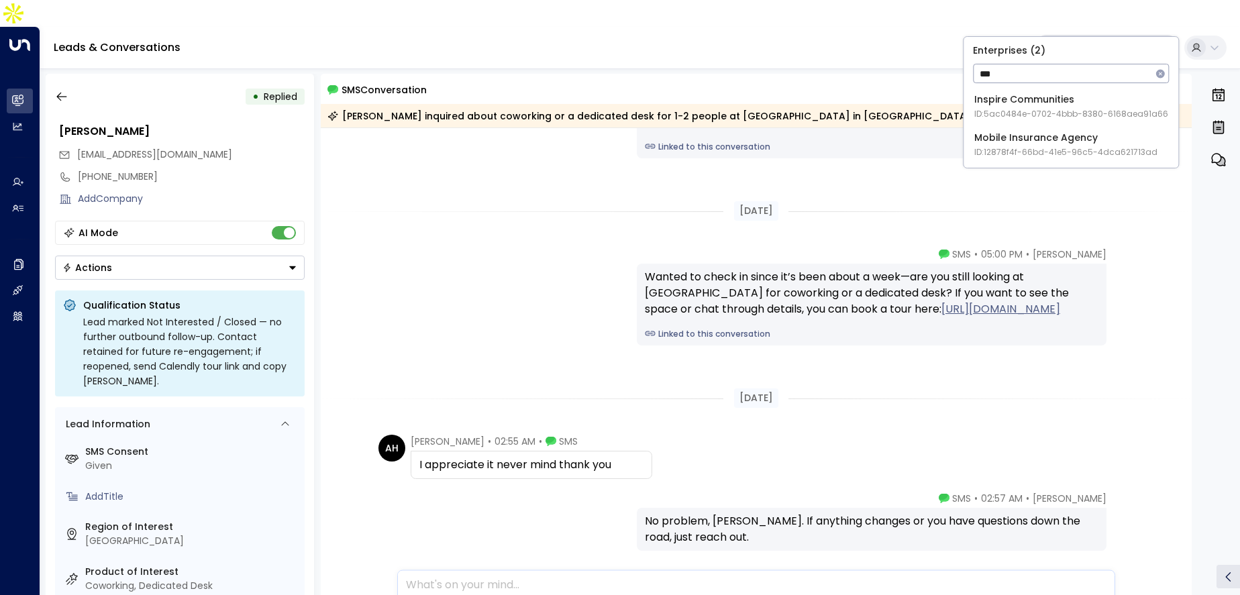
type input "***"
click at [1039, 120] on li "Inspire Communities ID: 5ac0484e-0702-4bbb-8380-6168aea91a66" at bounding box center [1071, 107] width 204 height 36
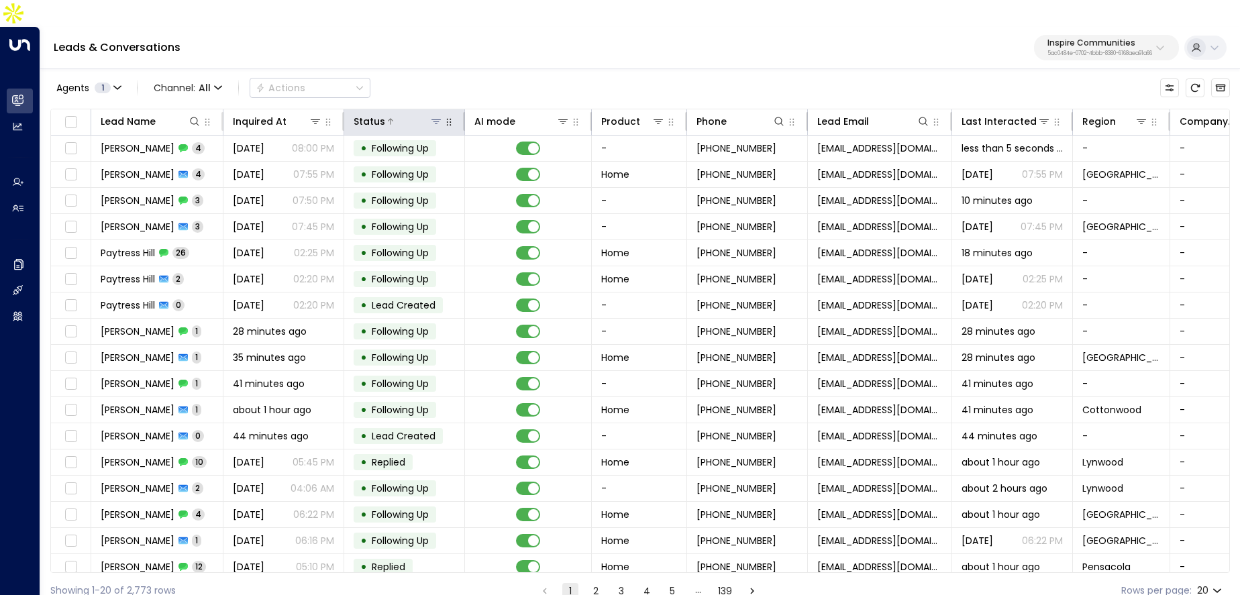
click at [433, 115] on button at bounding box center [435, 121] width 13 height 13
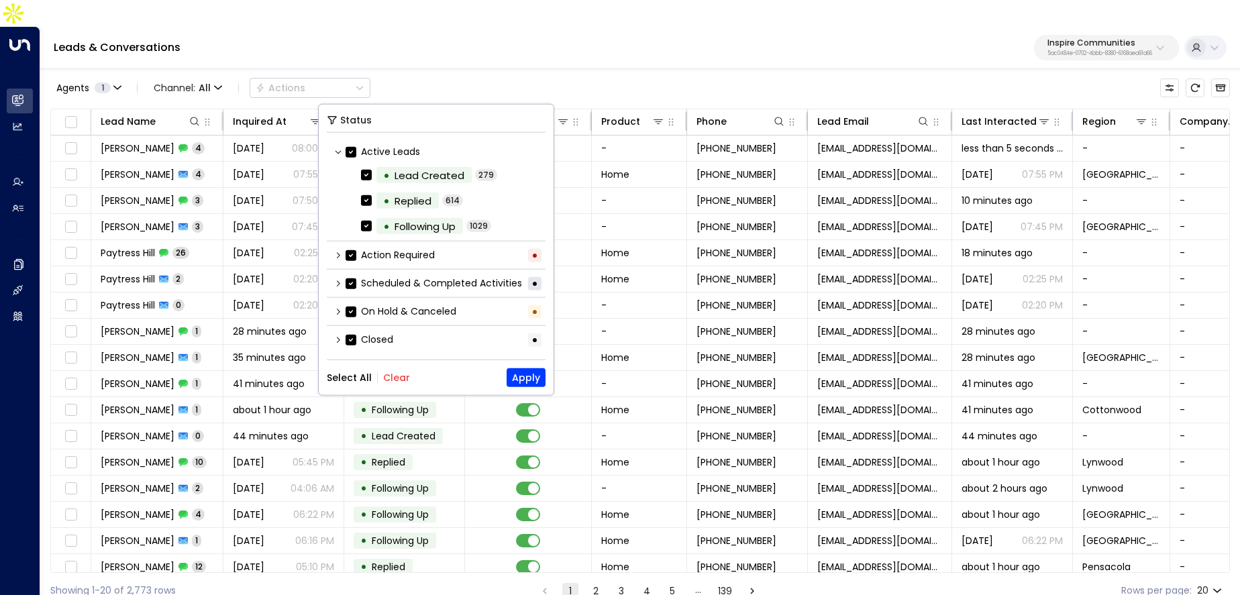
click at [388, 383] on div "Select All Clear Apply" at bounding box center [436, 377] width 219 height 19
click at [396, 372] on button "Clear" at bounding box center [396, 377] width 27 height 11
click at [337, 281] on icon at bounding box center [338, 283] width 8 height 8
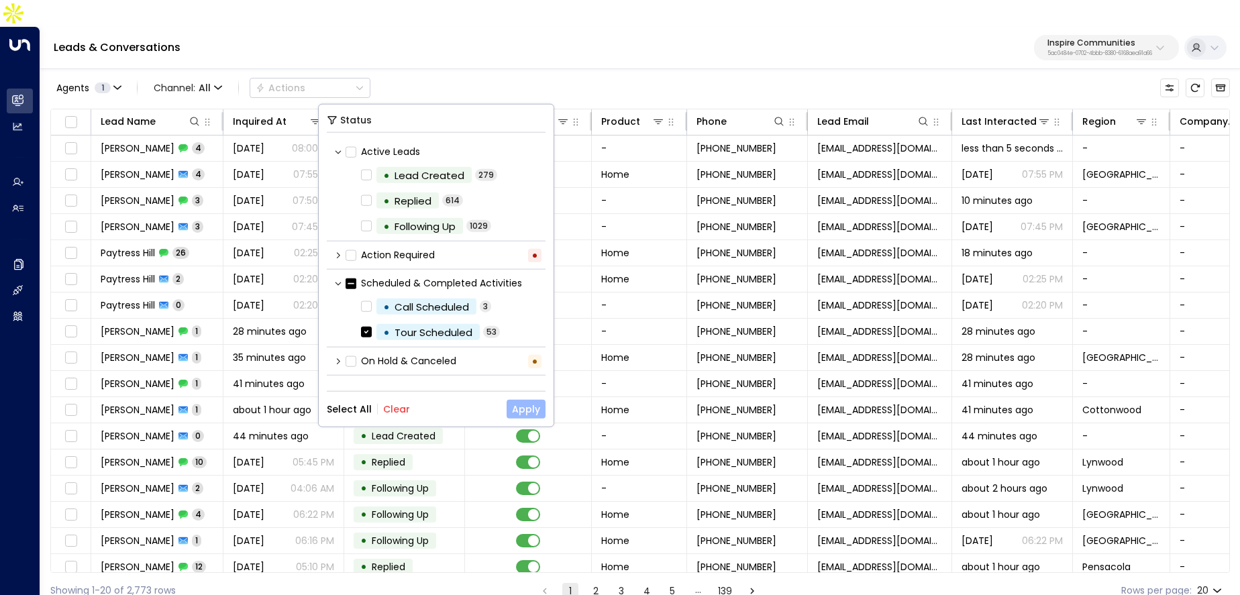
click at [521, 408] on button "Apply" at bounding box center [526, 409] width 39 height 19
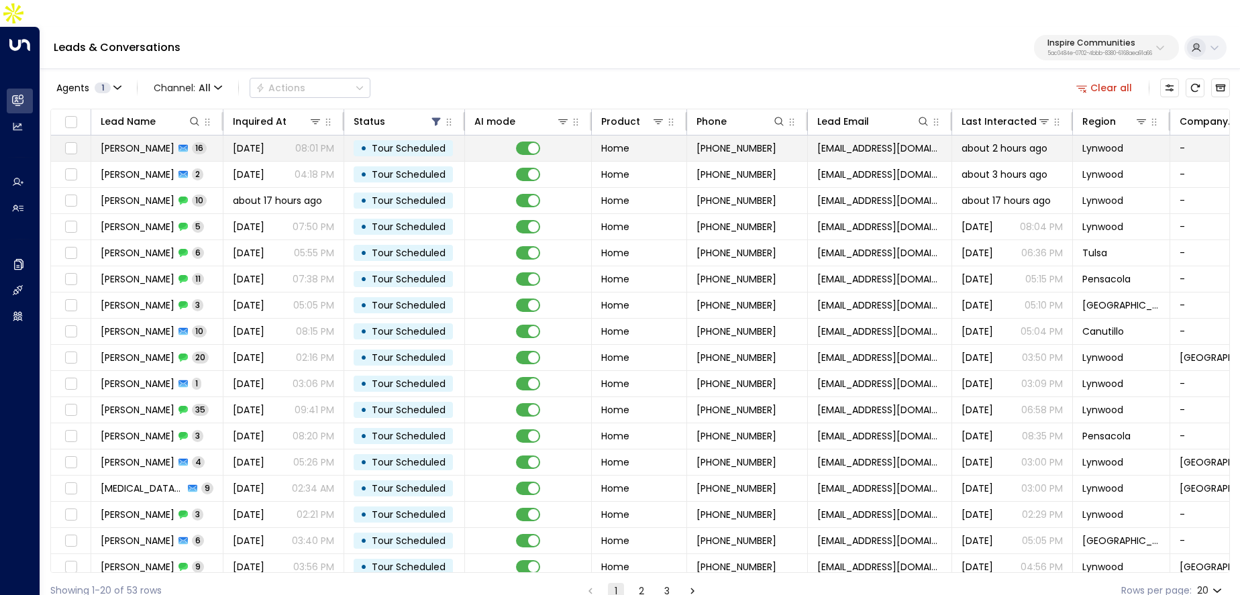
click at [160, 136] on td "[PERSON_NAME] 16" at bounding box center [157, 148] width 132 height 25
